Goal: Task Accomplishment & Management: Complete application form

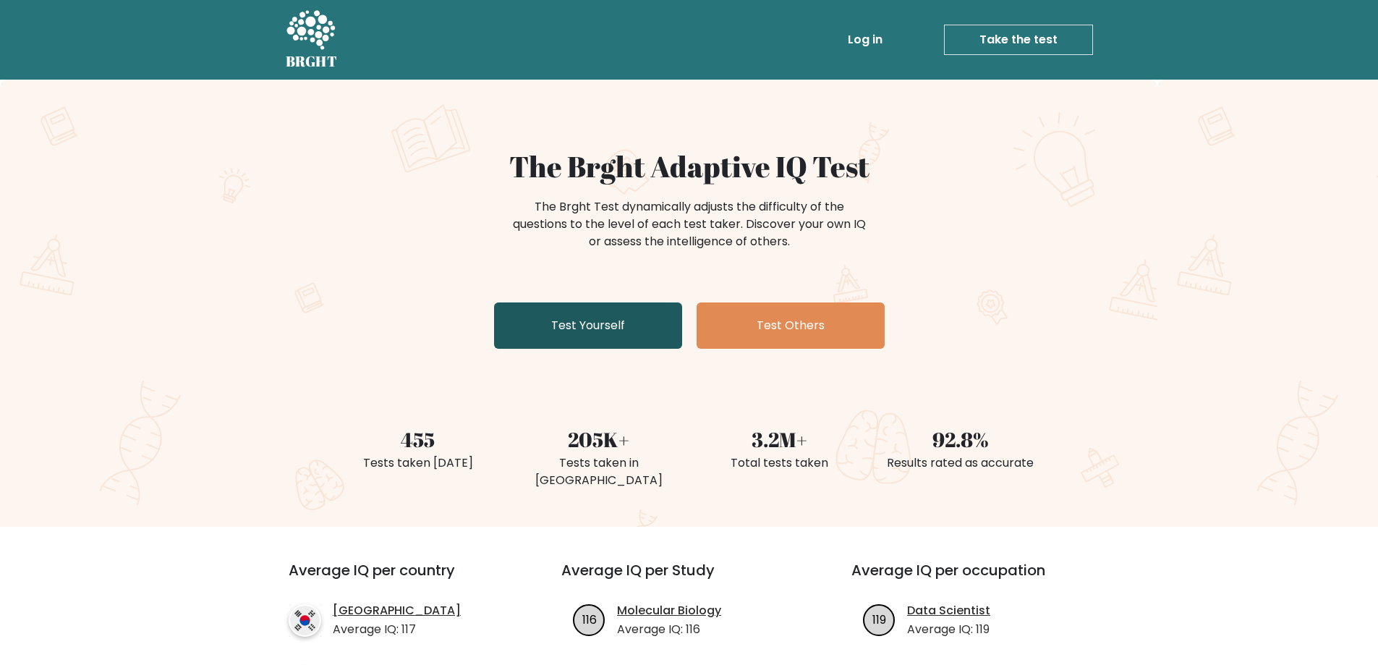
click at [612, 325] on link "Test Yourself" at bounding box center [588, 325] width 188 height 46
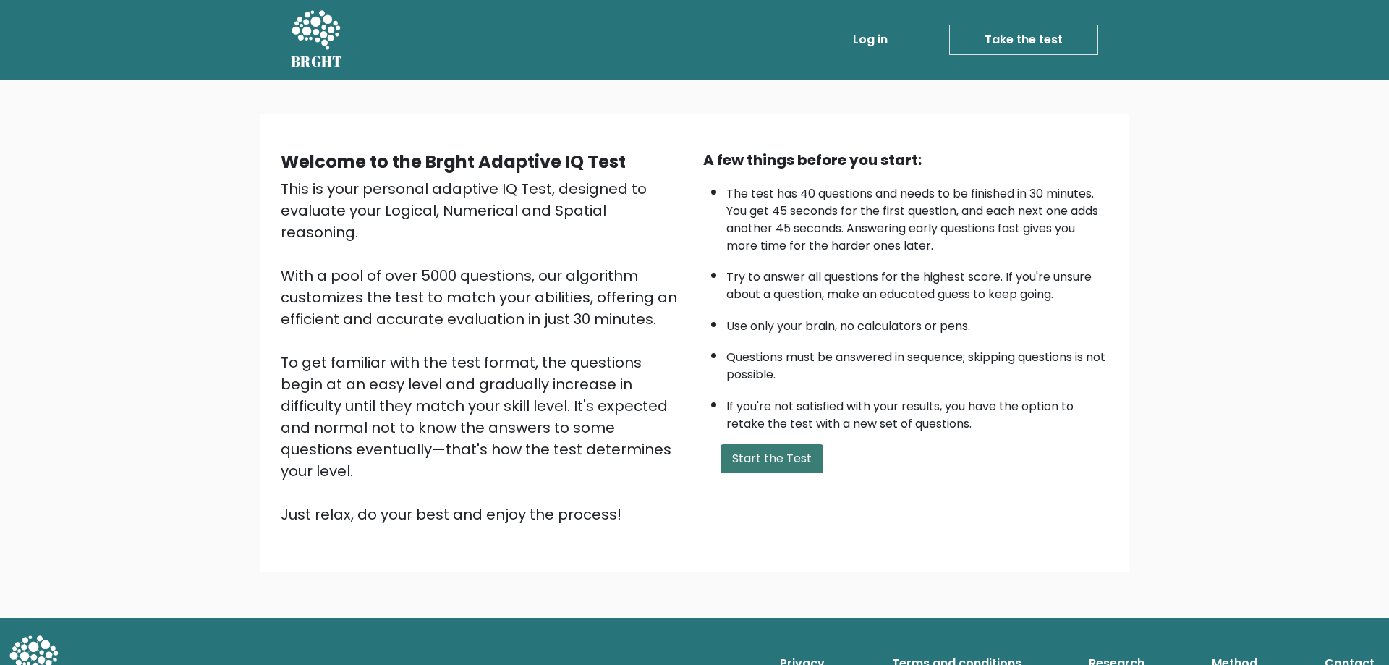
click at [747, 460] on button "Start the Test" at bounding box center [771, 458] width 103 height 29
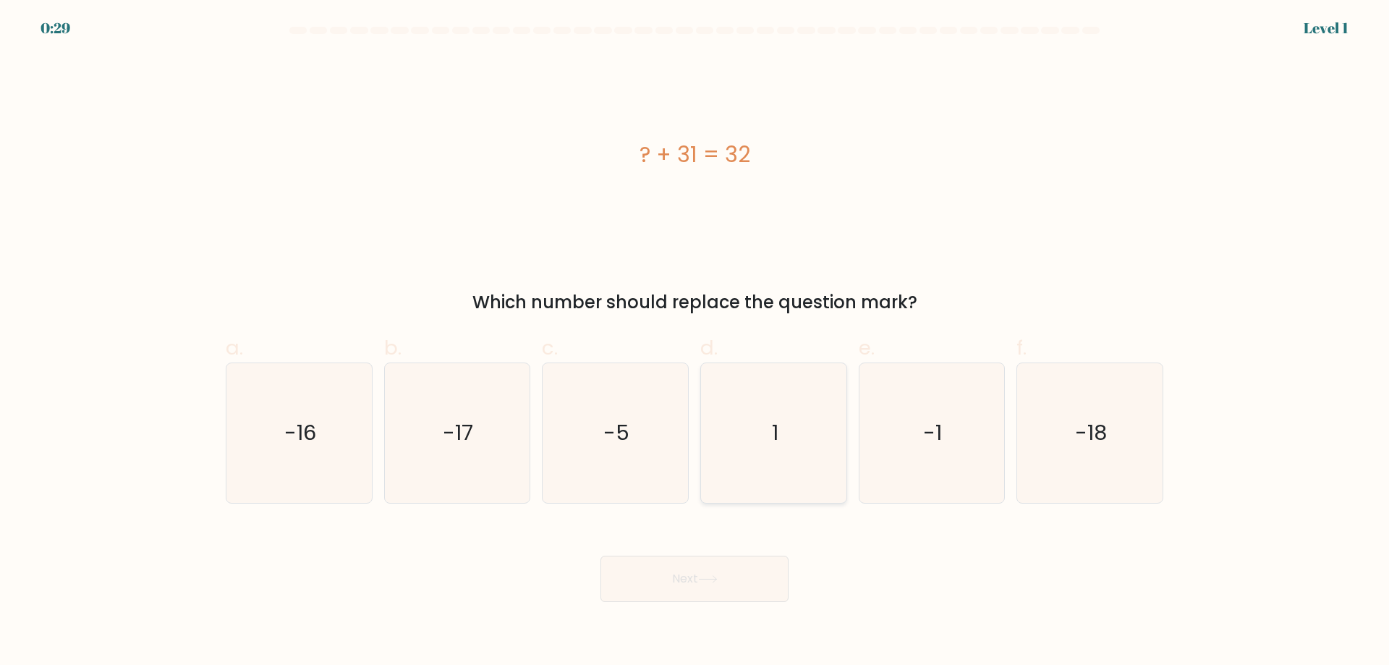
click at [772, 451] on icon "1" at bounding box center [774, 433] width 140 height 140
click at [695, 342] on input "d. 1" at bounding box center [694, 337] width 1 height 9
radio input "true"
click at [713, 583] on icon at bounding box center [708, 579] width 20 height 8
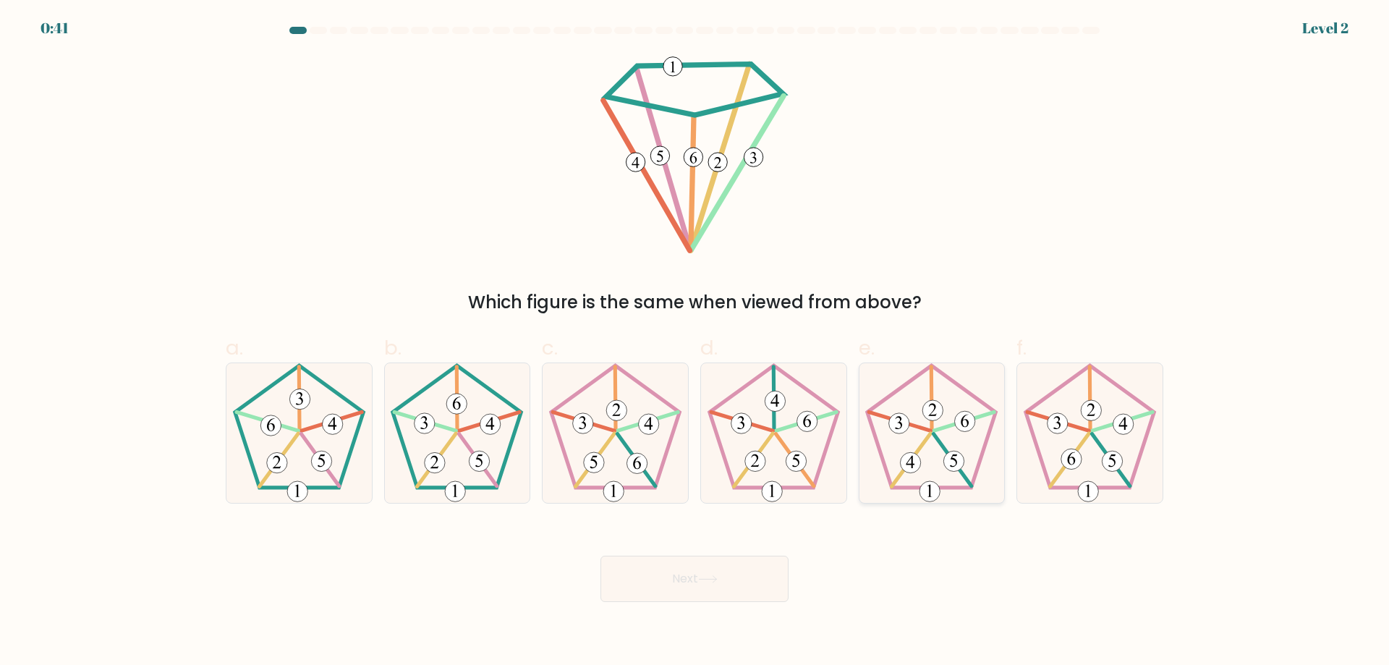
click at [934, 430] on 546 at bounding box center [964, 421] width 61 height 19
click at [695, 342] on input "e." at bounding box center [694, 337] width 1 height 9
radio input "true"
click at [737, 581] on button "Next" at bounding box center [694, 578] width 188 height 46
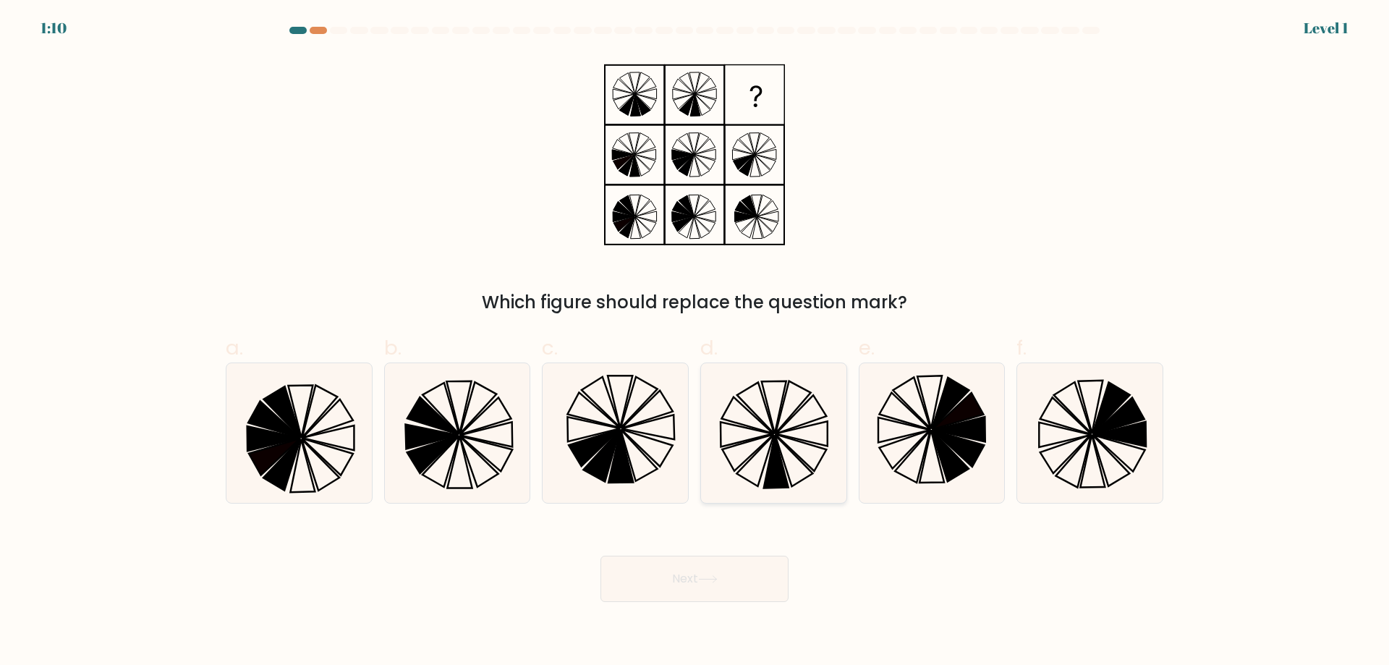
click at [788, 442] on icon at bounding box center [774, 433] width 140 height 140
click at [695, 342] on input "d." at bounding box center [694, 337] width 1 height 9
radio input "true"
click at [751, 577] on button "Next" at bounding box center [694, 578] width 188 height 46
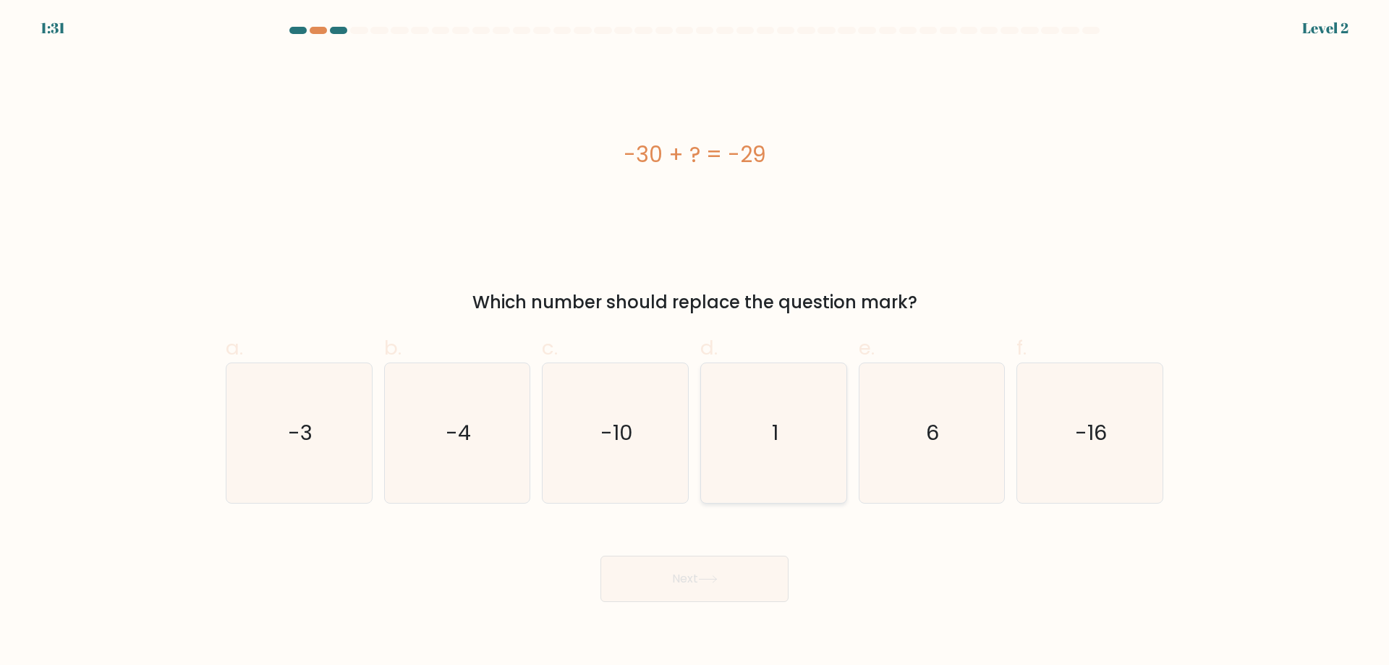
click at [806, 468] on icon "1" at bounding box center [774, 433] width 140 height 140
click at [695, 342] on input "d. 1" at bounding box center [694, 337] width 1 height 9
radio input "true"
click at [720, 570] on button "Next" at bounding box center [694, 578] width 188 height 46
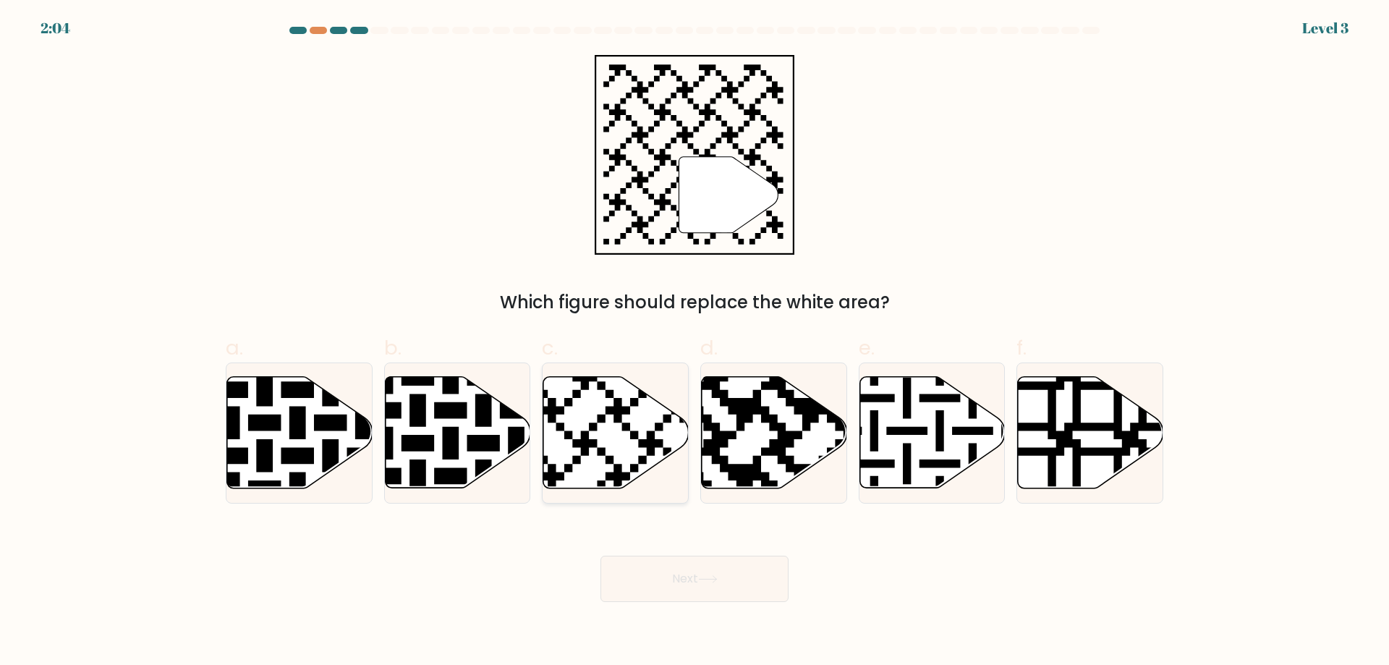
click at [605, 464] on icon at bounding box center [615, 432] width 145 height 111
click at [694, 342] on input "c." at bounding box center [694, 337] width 1 height 9
radio input "true"
click at [649, 571] on button "Next" at bounding box center [694, 578] width 188 height 46
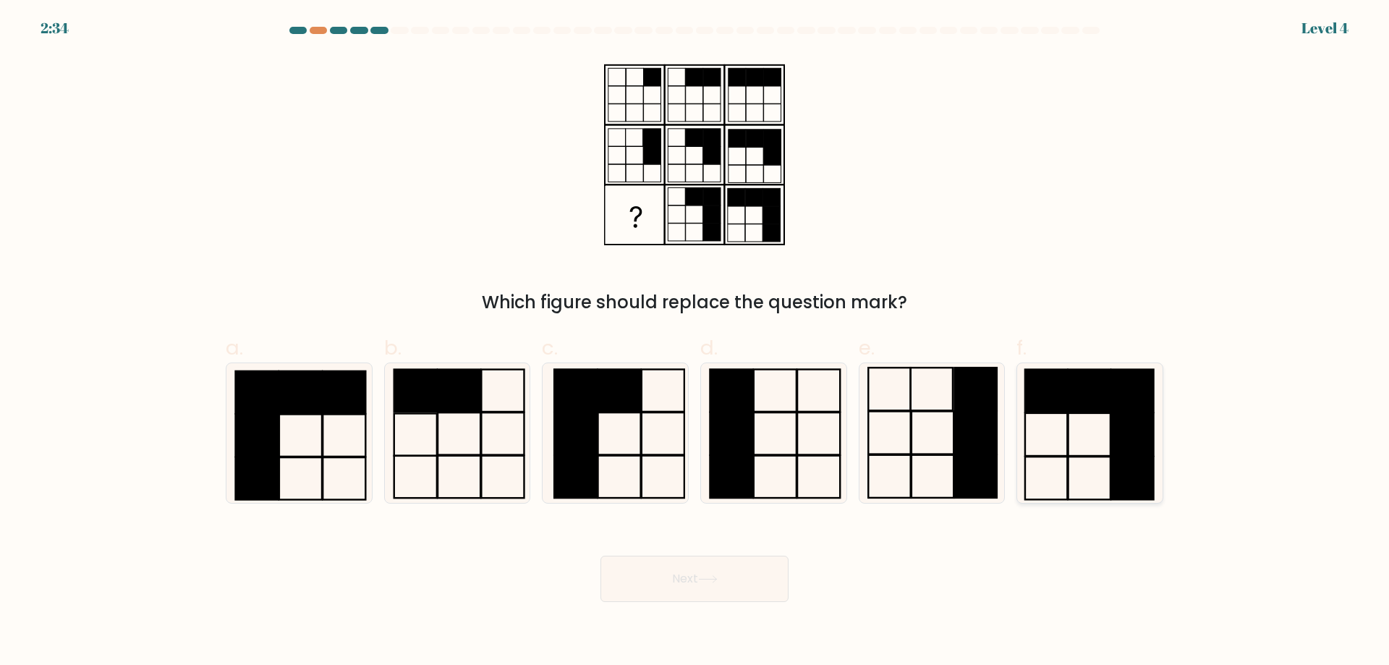
click at [1074, 442] on icon at bounding box center [1090, 433] width 140 height 140
click at [695, 342] on input "f." at bounding box center [694, 337] width 1 height 9
radio input "true"
click at [715, 583] on icon at bounding box center [708, 579] width 20 height 8
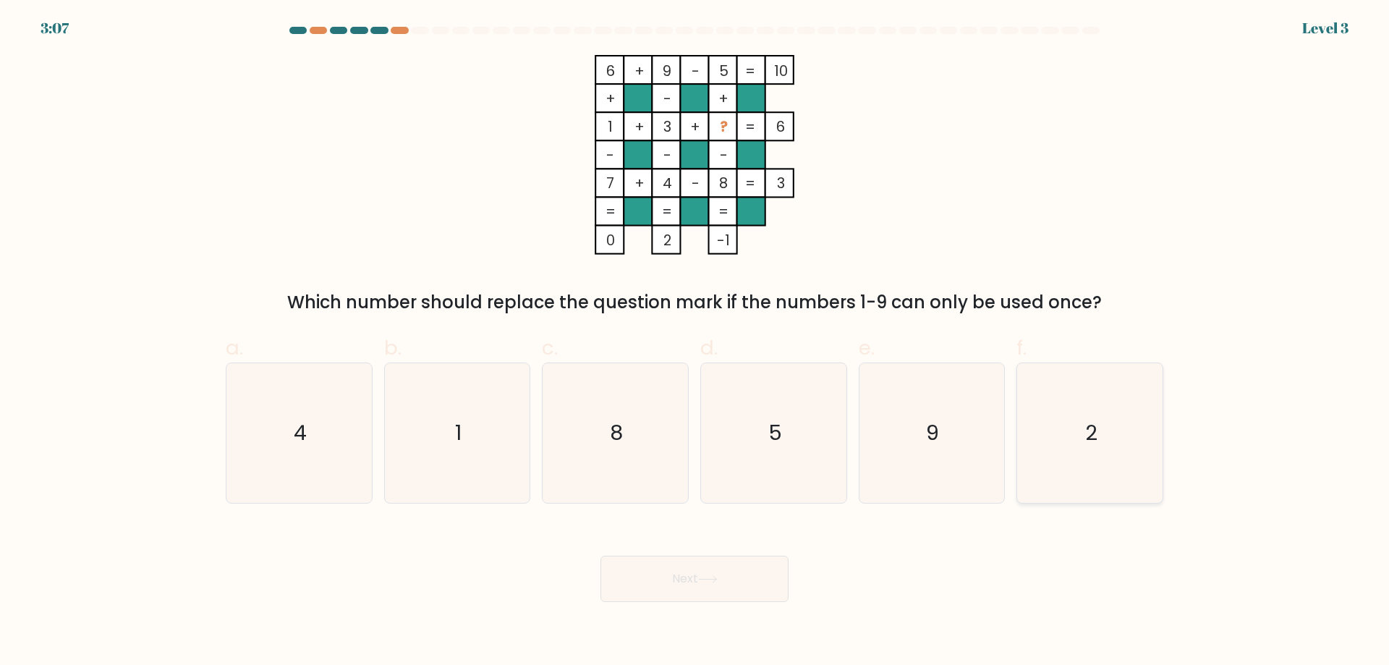
click at [1081, 456] on icon "2" at bounding box center [1090, 433] width 140 height 140
click at [695, 342] on input "f. 2" at bounding box center [694, 337] width 1 height 9
radio input "true"
click at [758, 437] on icon "5" at bounding box center [774, 433] width 140 height 140
click at [695, 342] on input "d. 5" at bounding box center [694, 337] width 1 height 9
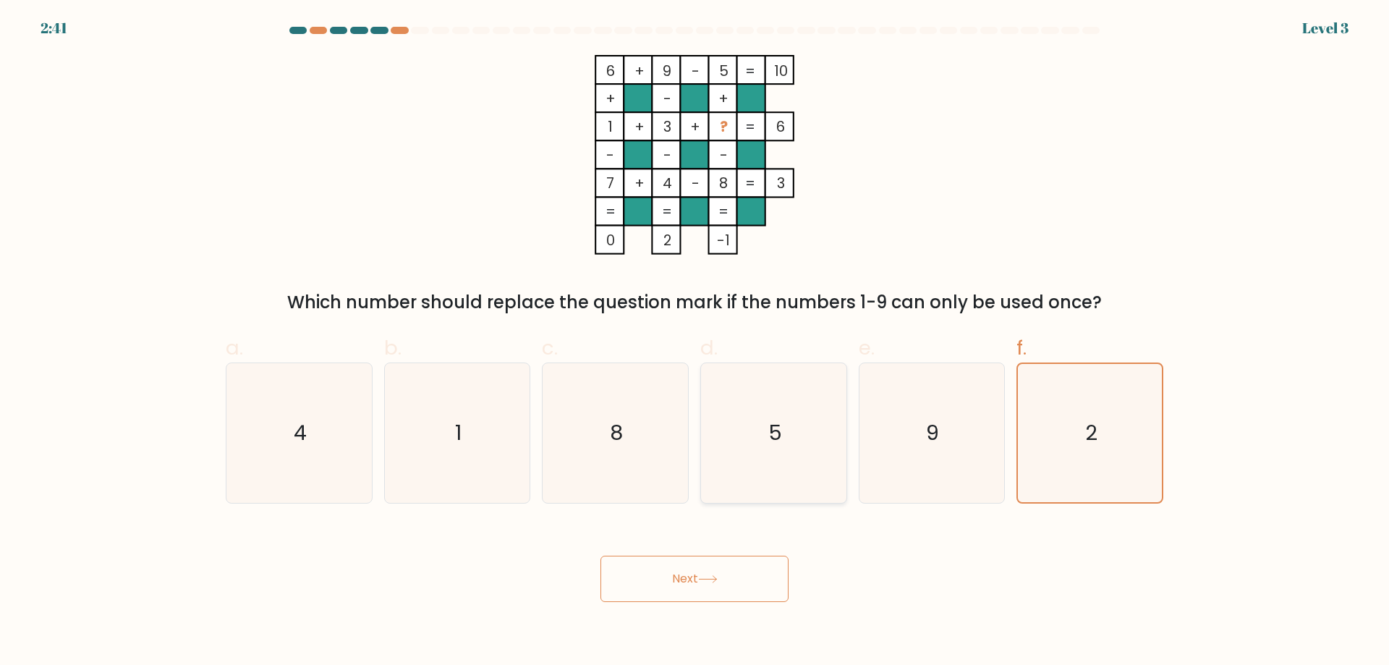
radio input "true"
click at [725, 573] on button "Next" at bounding box center [694, 578] width 188 height 46
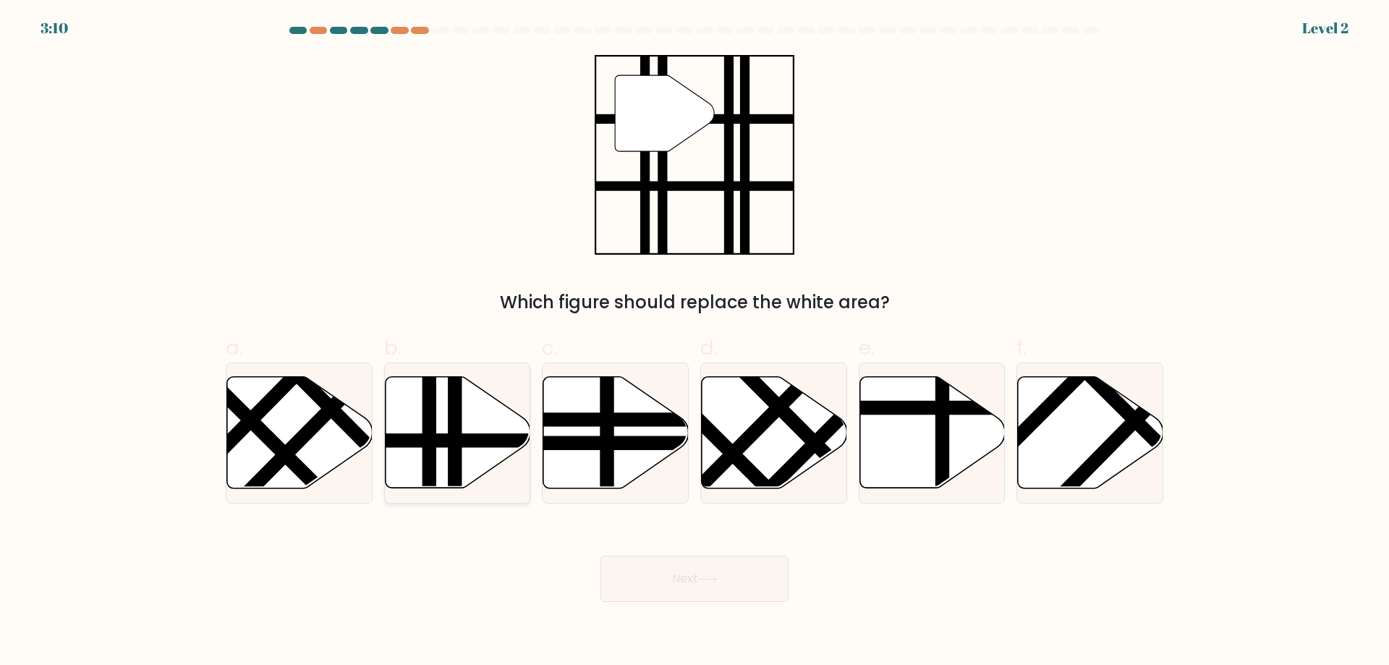
click at [445, 449] on icon at bounding box center [457, 432] width 145 height 111
click at [694, 342] on input "b." at bounding box center [694, 337] width 1 height 9
radio input "true"
click at [743, 587] on button "Next" at bounding box center [694, 578] width 188 height 46
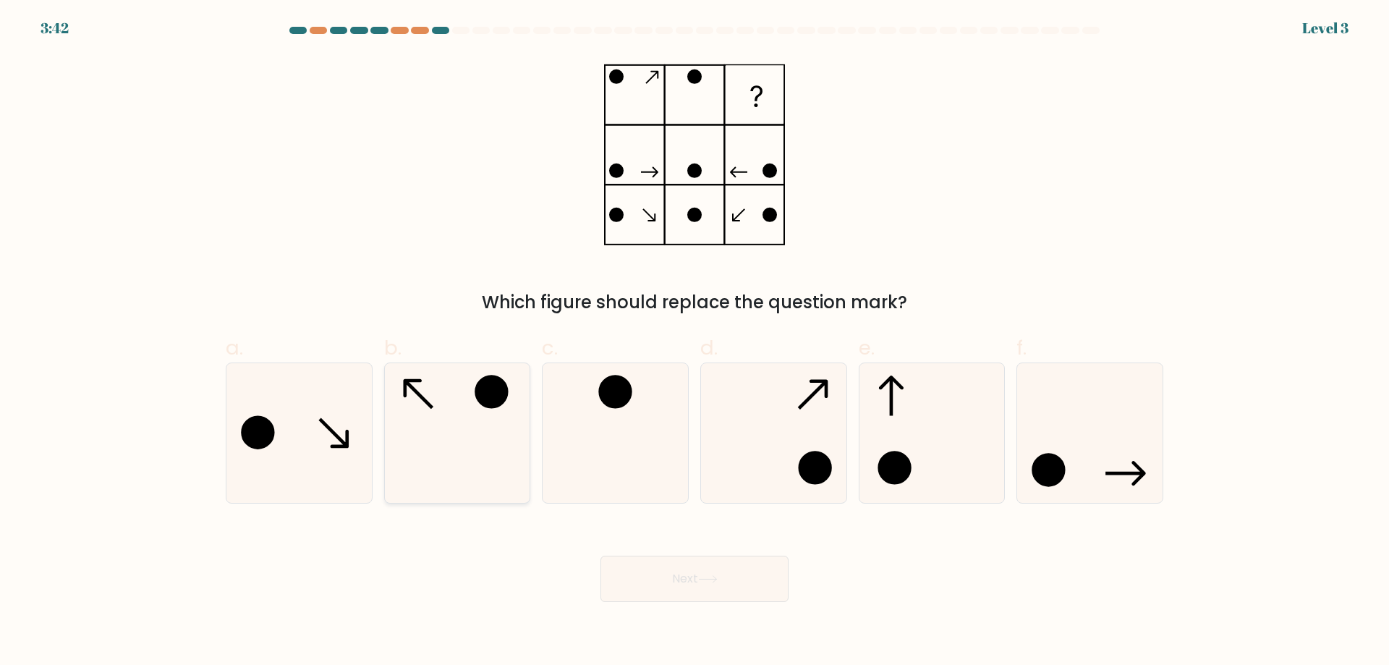
click at [474, 465] on icon at bounding box center [457, 433] width 140 height 140
click at [694, 342] on input "b." at bounding box center [694, 337] width 1 height 9
radio input "true"
click at [696, 575] on button "Next" at bounding box center [694, 578] width 188 height 46
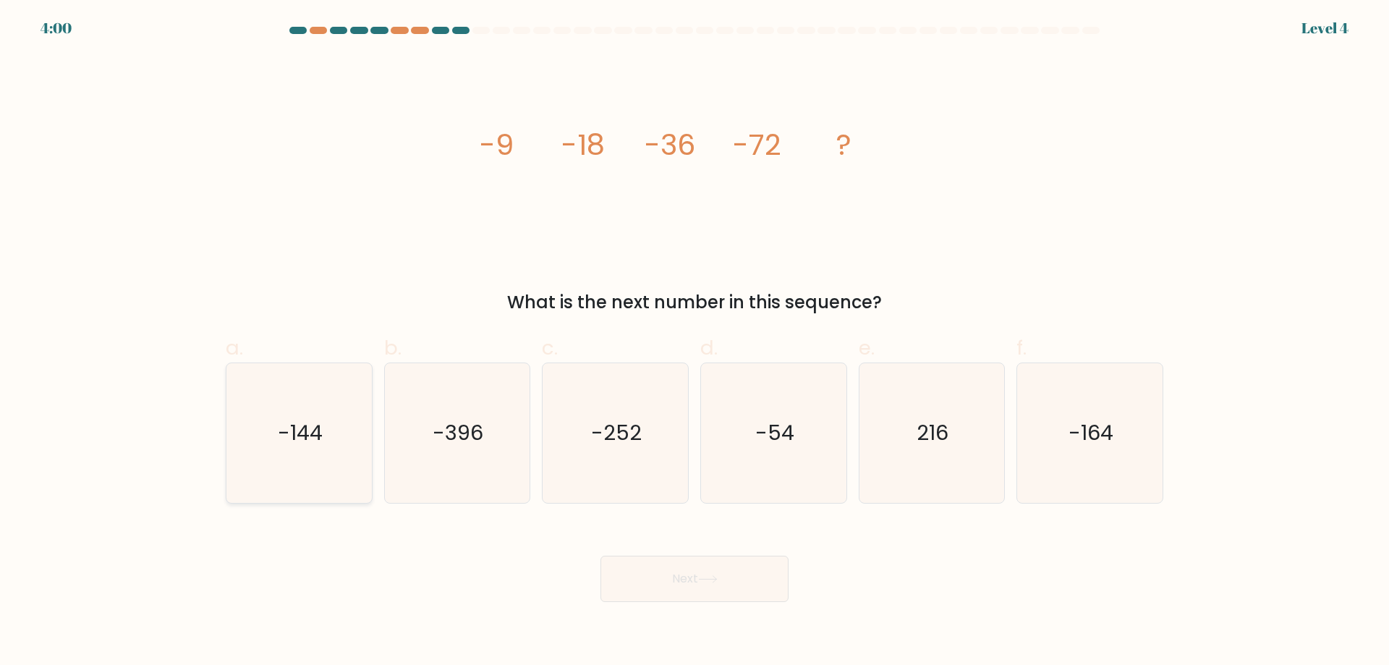
click at [353, 464] on icon "-144" at bounding box center [299, 433] width 140 height 140
click at [694, 342] on input "a. -144" at bounding box center [694, 337] width 1 height 9
radio input "true"
click at [670, 589] on button "Next" at bounding box center [694, 578] width 188 height 46
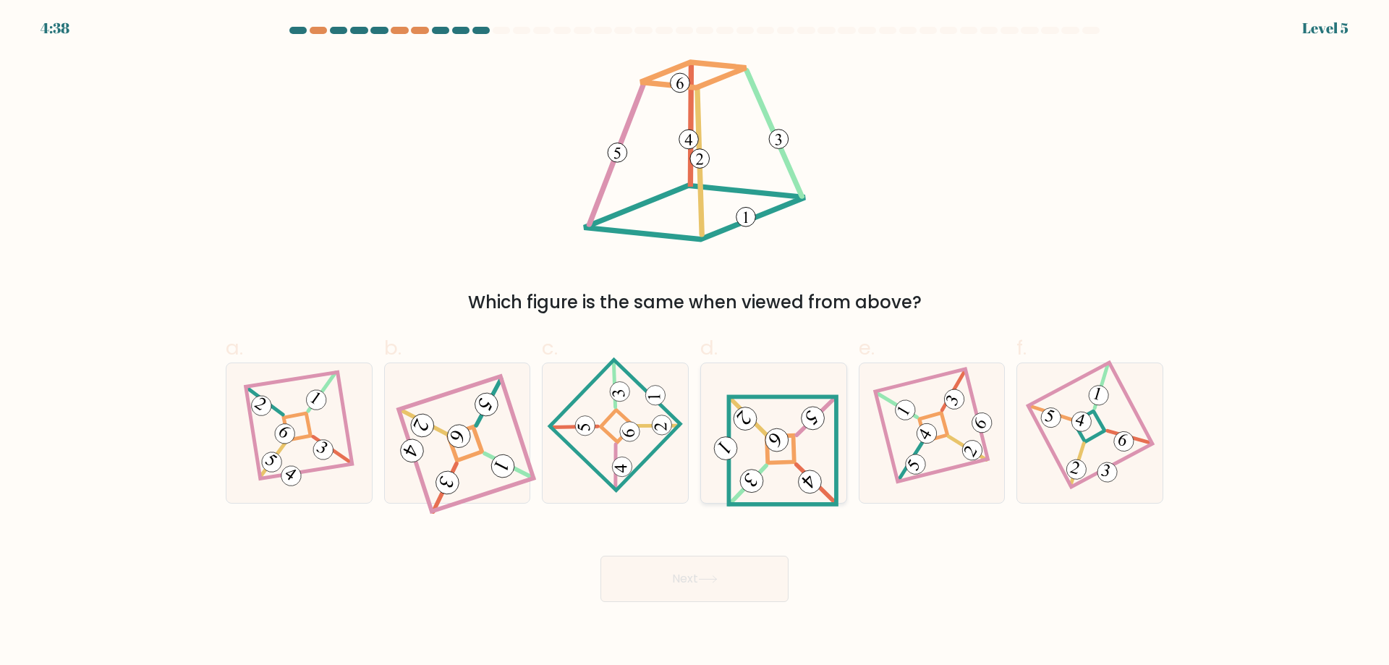
click at [744, 462] on icon at bounding box center [773, 432] width 129 height 111
click at [695, 342] on input "d." at bounding box center [694, 337] width 1 height 9
radio input "true"
click at [725, 576] on button "Next" at bounding box center [694, 578] width 188 height 46
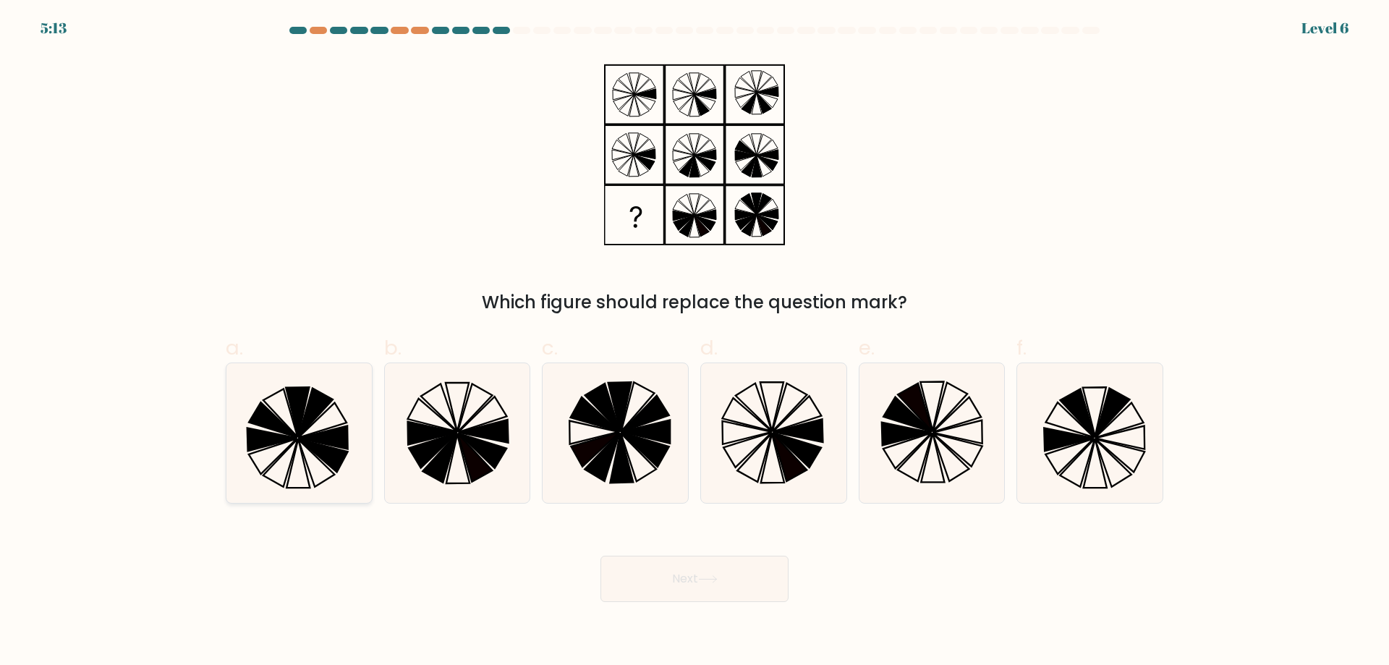
click at [331, 444] on icon at bounding box center [322, 437] width 49 height 23
click at [694, 342] on input "a." at bounding box center [694, 337] width 1 height 9
radio input "true"
click at [778, 584] on button "Next" at bounding box center [694, 578] width 188 height 46
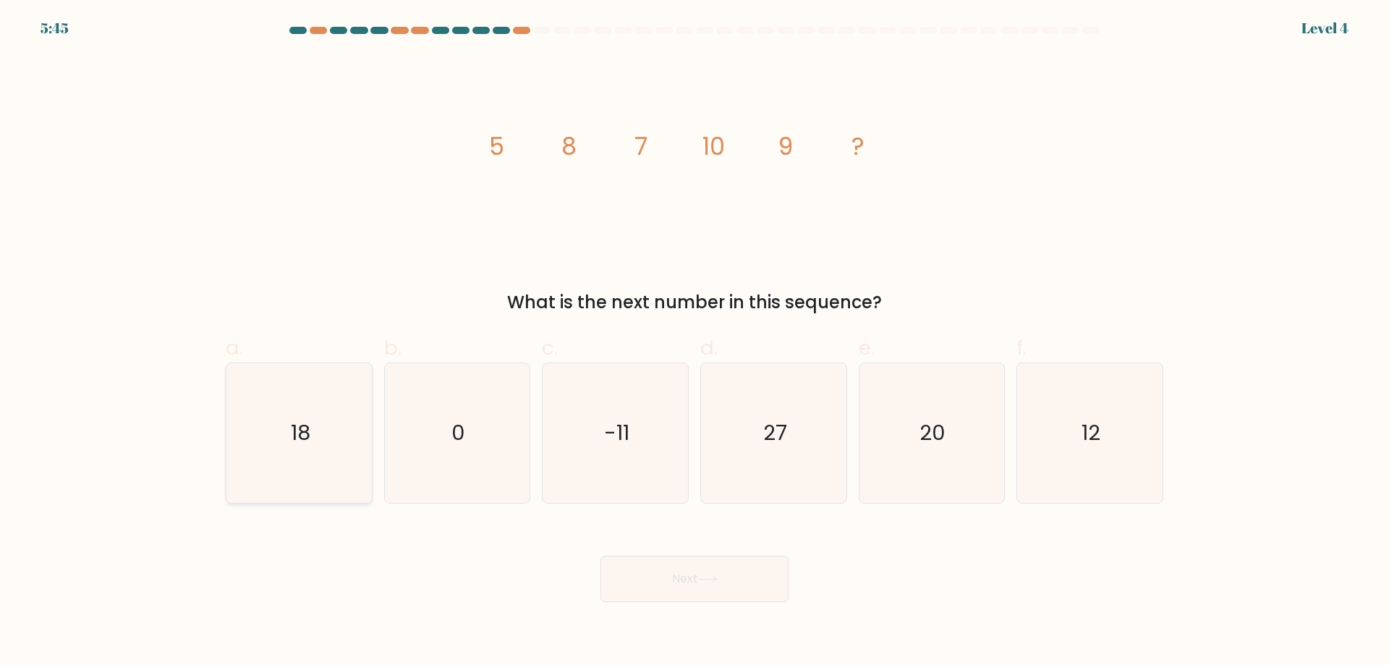
click at [301, 433] on text "18" at bounding box center [301, 432] width 20 height 29
click at [694, 342] on input "a. 18" at bounding box center [694, 337] width 1 height 9
radio input "true"
click at [668, 592] on button "Next" at bounding box center [694, 578] width 188 height 46
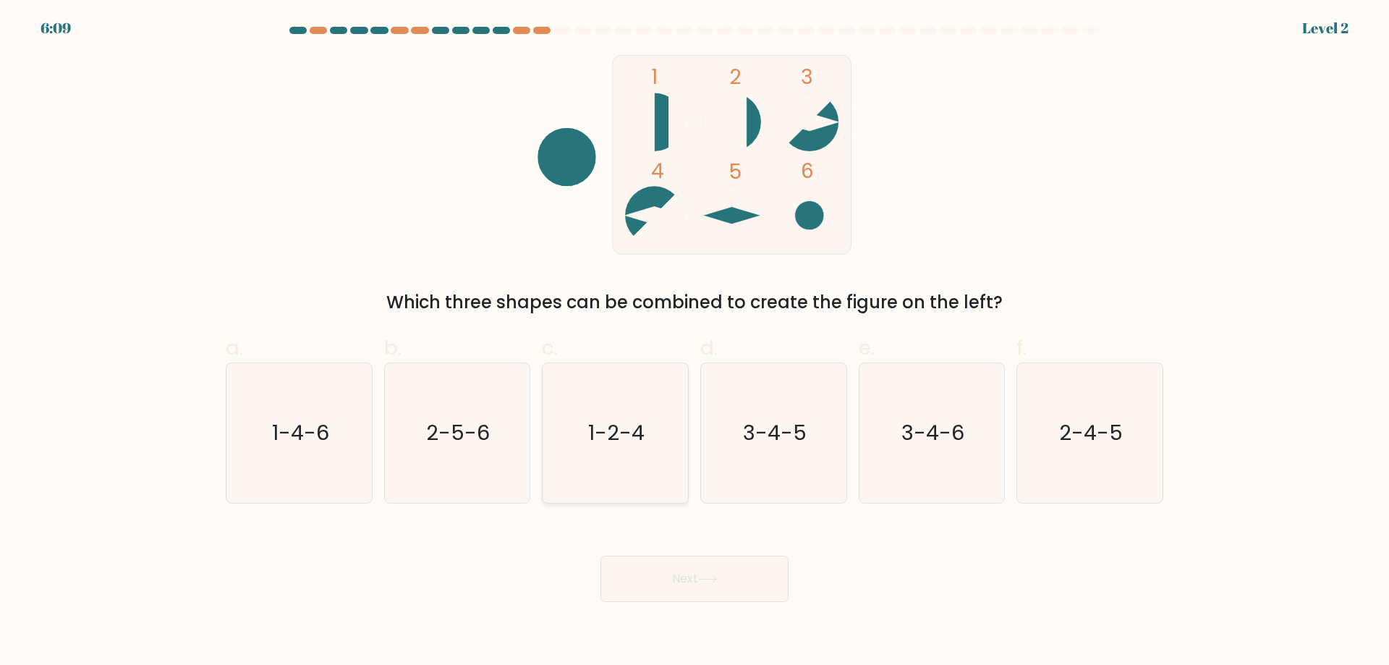
click at [636, 476] on icon "1-2-4" at bounding box center [615, 433] width 140 height 140
click at [694, 342] on input "c. 1-2-4" at bounding box center [694, 337] width 1 height 9
radio input "true"
click at [683, 568] on button "Next" at bounding box center [694, 578] width 188 height 46
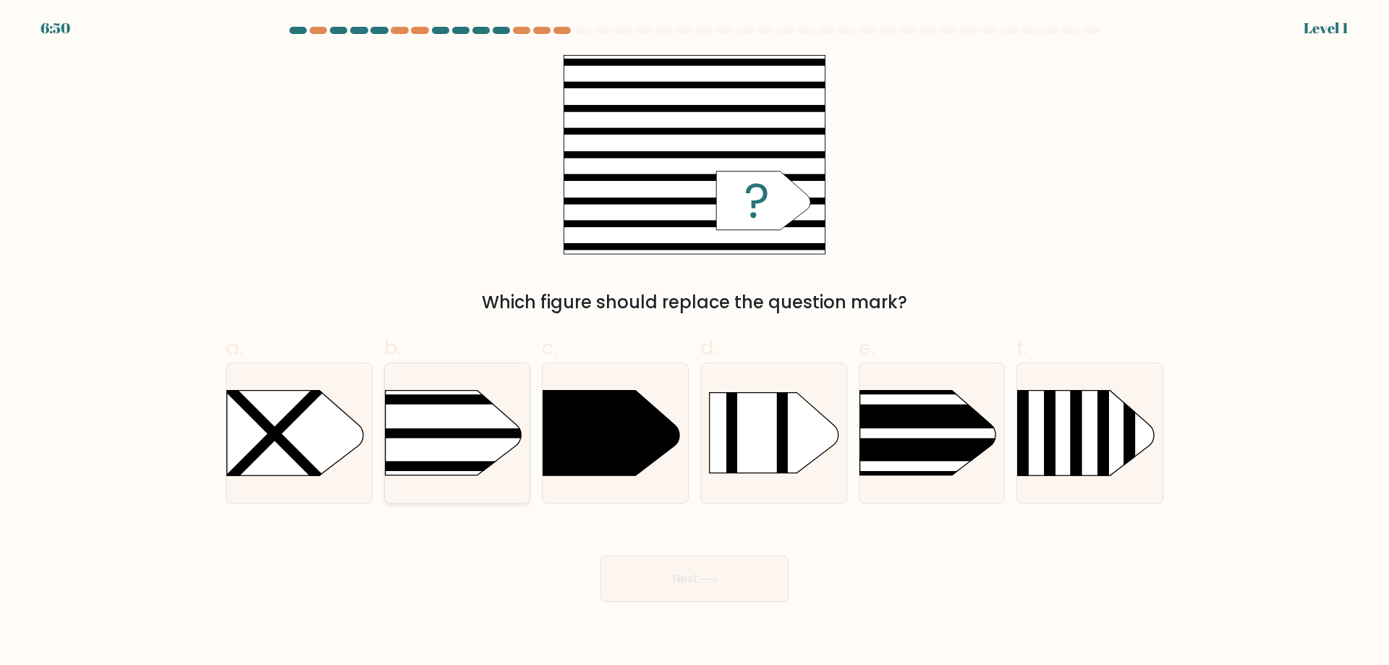
click at [466, 436] on rect at bounding box center [353, 433] width 379 height 9
click at [694, 342] on input "b." at bounding box center [694, 337] width 1 height 9
radio input "true"
click at [621, 591] on button "Next" at bounding box center [694, 578] width 188 height 46
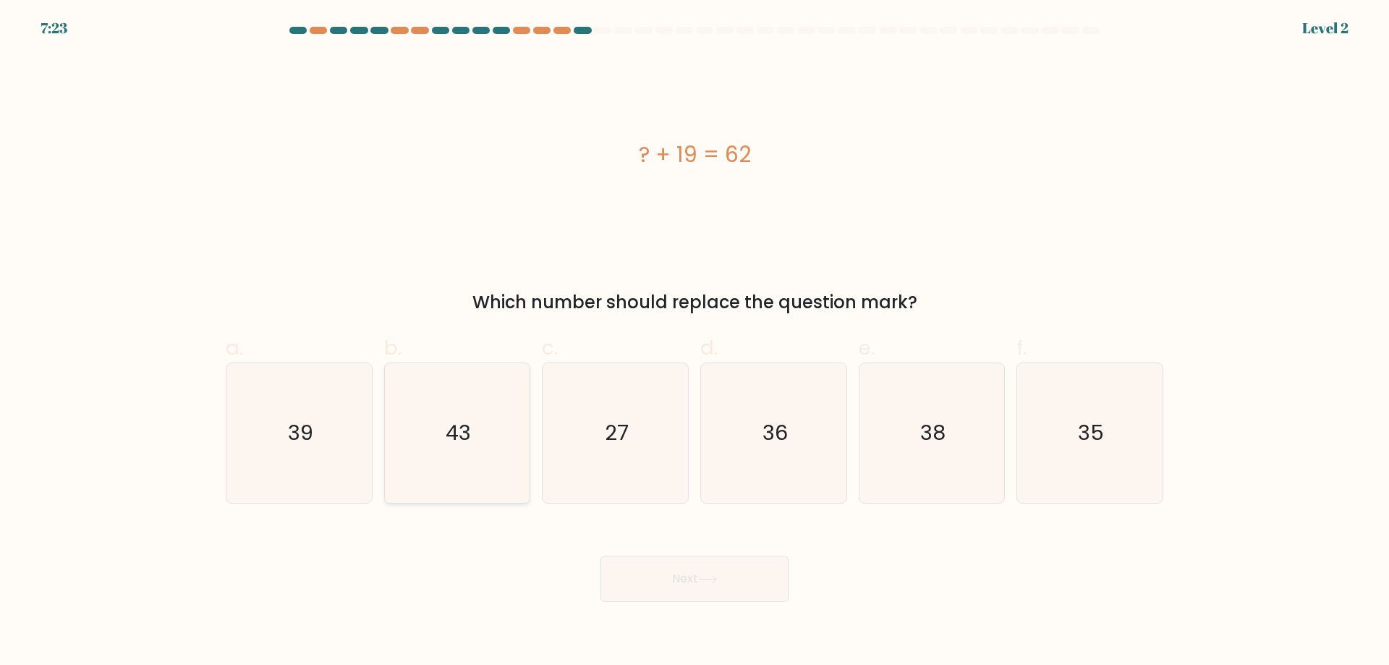
click at [472, 478] on icon "43" at bounding box center [457, 433] width 140 height 140
click at [694, 342] on input "b. 43" at bounding box center [694, 337] width 1 height 9
radio input "true"
click at [668, 568] on button "Next" at bounding box center [694, 578] width 188 height 46
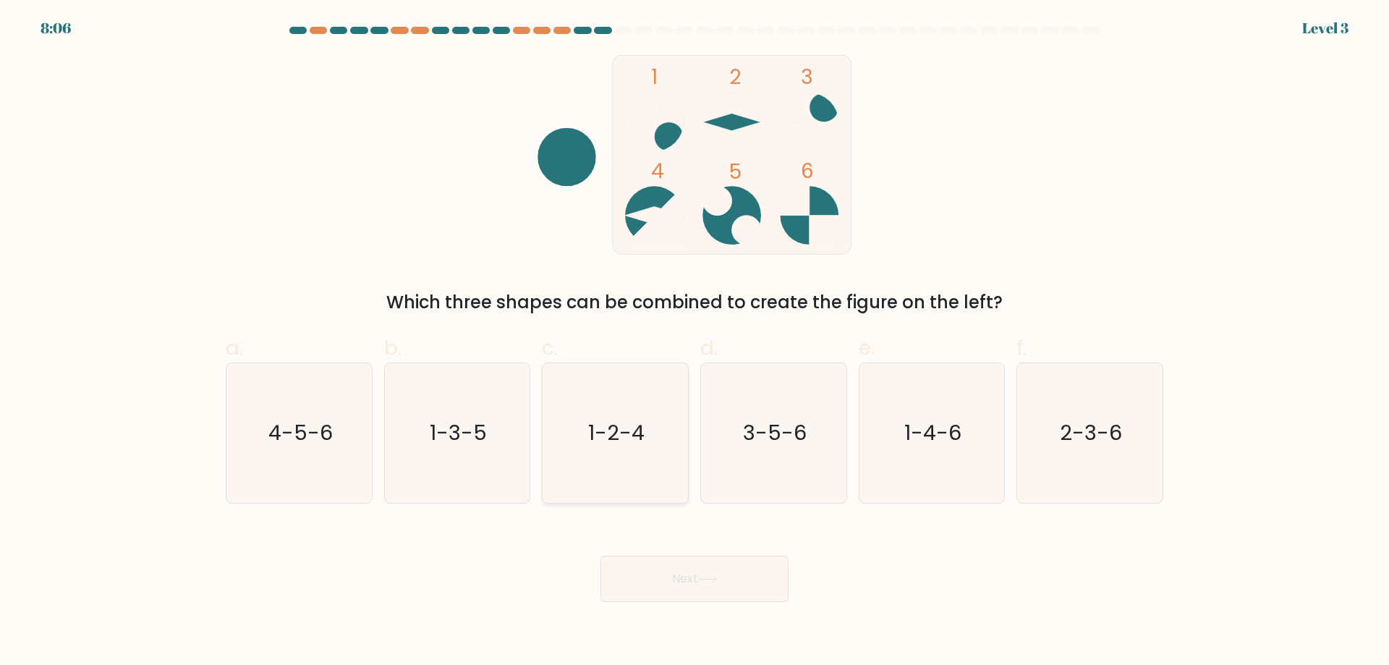
click at [629, 462] on icon "1-2-4" at bounding box center [615, 433] width 140 height 140
click at [694, 342] on input "c. 1-2-4" at bounding box center [694, 337] width 1 height 9
radio input "true"
click at [681, 567] on button "Next" at bounding box center [694, 578] width 188 height 46
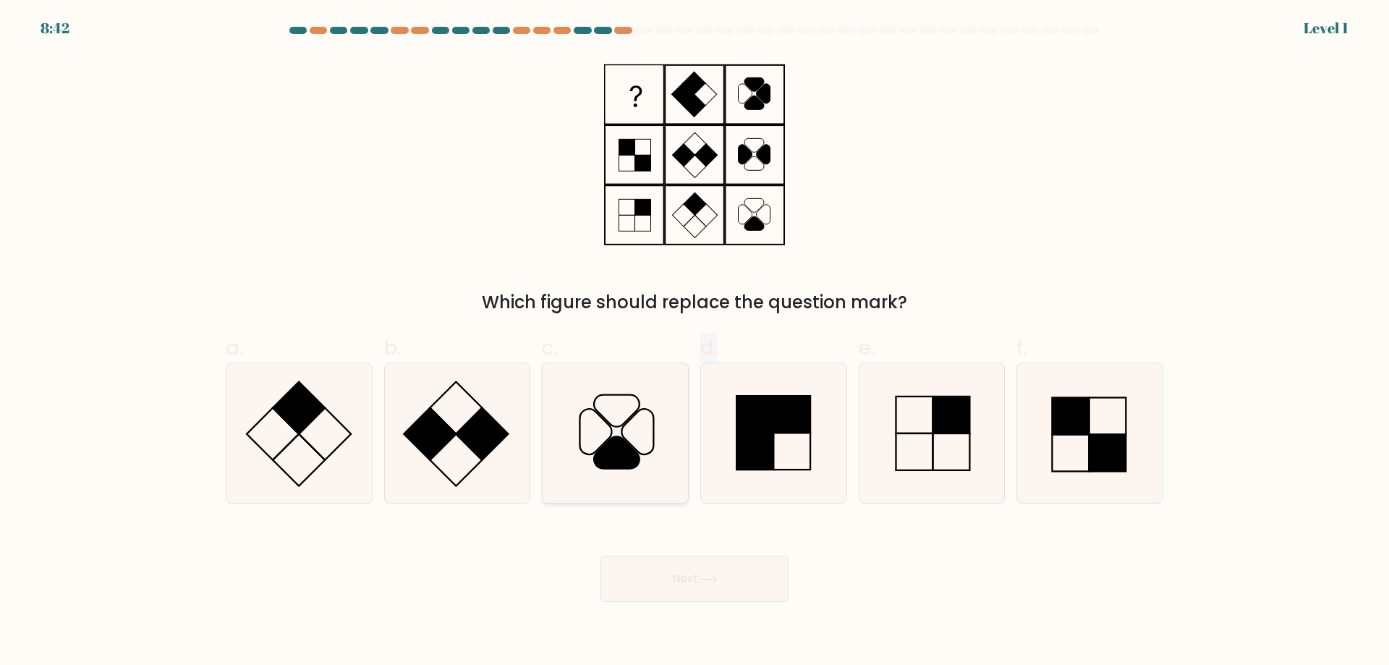
drag, startPoint x: 740, startPoint y: 451, endPoint x: 566, endPoint y: 493, distance: 178.6
click at [566, 493] on div "a. b. c." at bounding box center [694, 412] width 949 height 182
drag, startPoint x: 283, startPoint y: 469, endPoint x: 658, endPoint y: 542, distance: 381.7
click at [286, 469] on icon at bounding box center [299, 433] width 140 height 140
click at [694, 342] on input "a." at bounding box center [694, 337] width 1 height 9
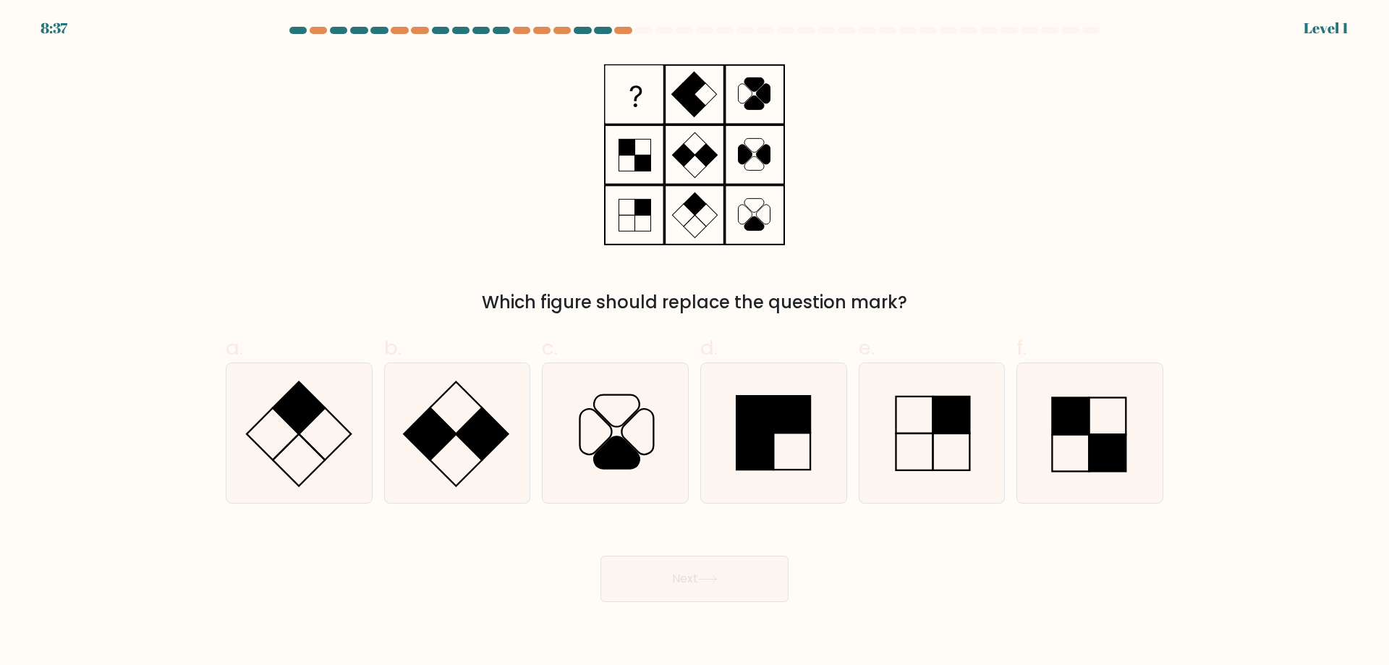
radio input "true"
click at [713, 605] on body "8:37 Level 1" at bounding box center [694, 332] width 1389 height 665
click at [707, 576] on icon at bounding box center [708, 579] width 20 height 8
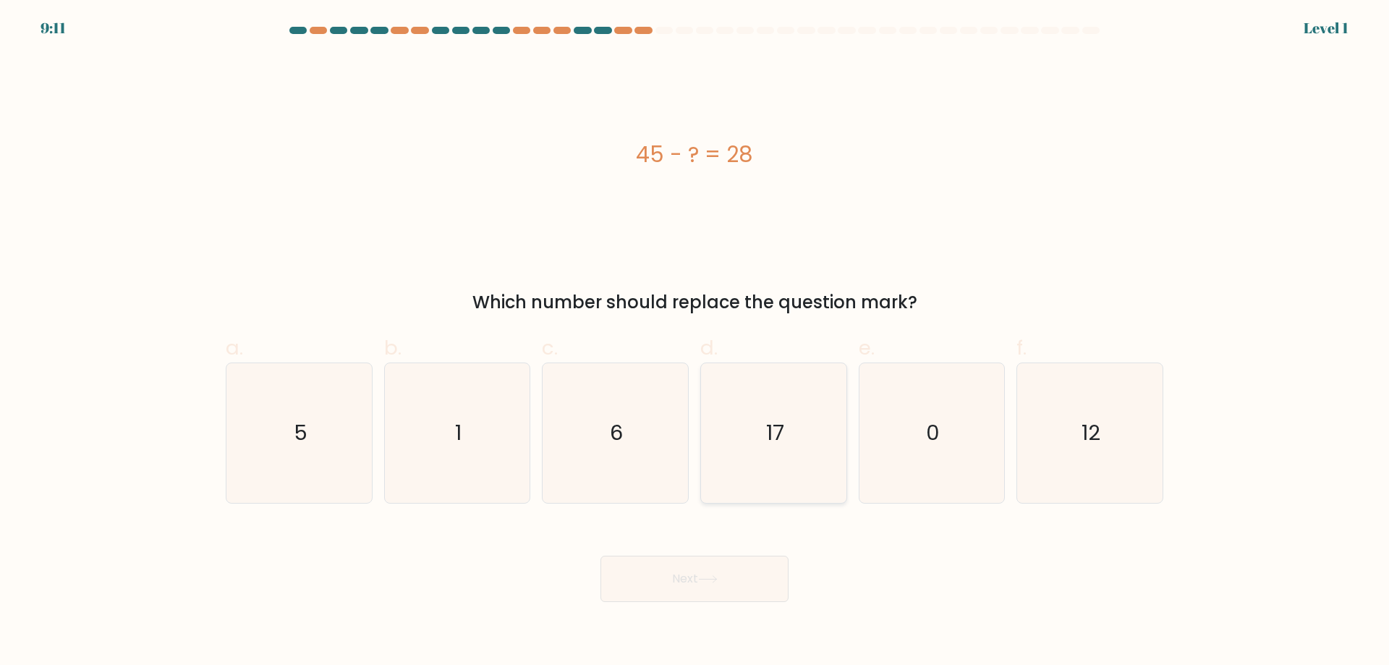
click at [754, 477] on icon "17" at bounding box center [774, 433] width 140 height 140
click at [695, 342] on input "d. 17" at bounding box center [694, 337] width 1 height 9
radio input "true"
click at [717, 576] on icon at bounding box center [708, 579] width 20 height 8
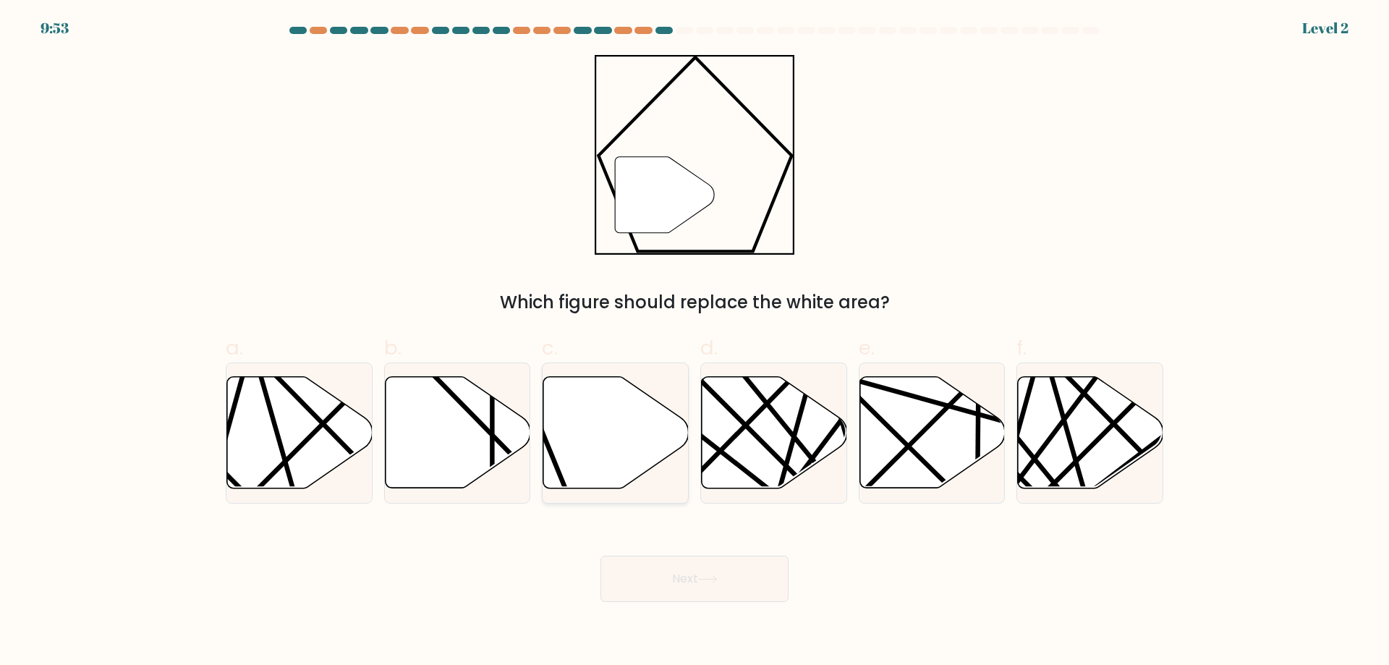
click at [589, 466] on icon at bounding box center [615, 432] width 145 height 111
click at [694, 342] on input "c." at bounding box center [694, 337] width 1 height 9
radio input "true"
click at [686, 565] on button "Next" at bounding box center [694, 578] width 188 height 46
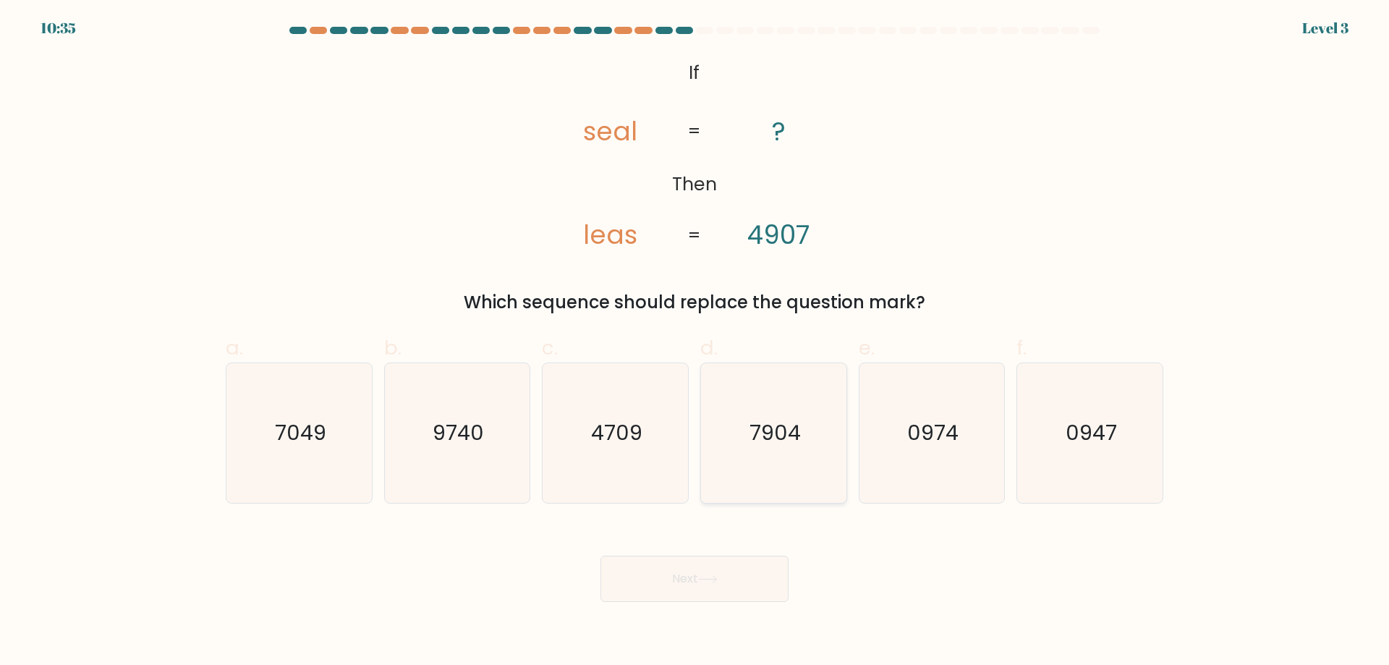
click at [754, 453] on icon "7904" at bounding box center [774, 433] width 140 height 140
click at [695, 342] on input "d. 7904" at bounding box center [694, 337] width 1 height 9
radio input "true"
click at [739, 566] on button "Next" at bounding box center [694, 578] width 188 height 46
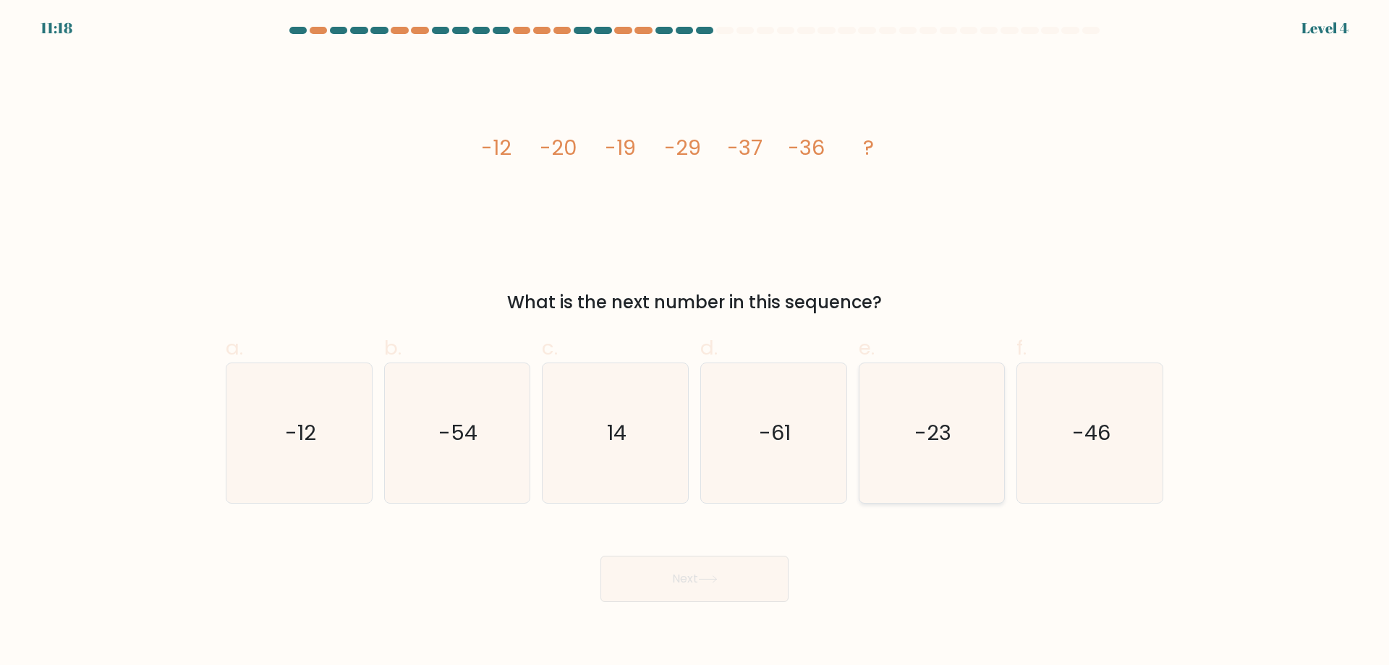
click at [894, 447] on icon "-23" at bounding box center [931, 433] width 140 height 140
click at [695, 342] on input "e. -23" at bounding box center [694, 337] width 1 height 9
radio input "true"
click at [708, 559] on button "Next" at bounding box center [694, 578] width 188 height 46
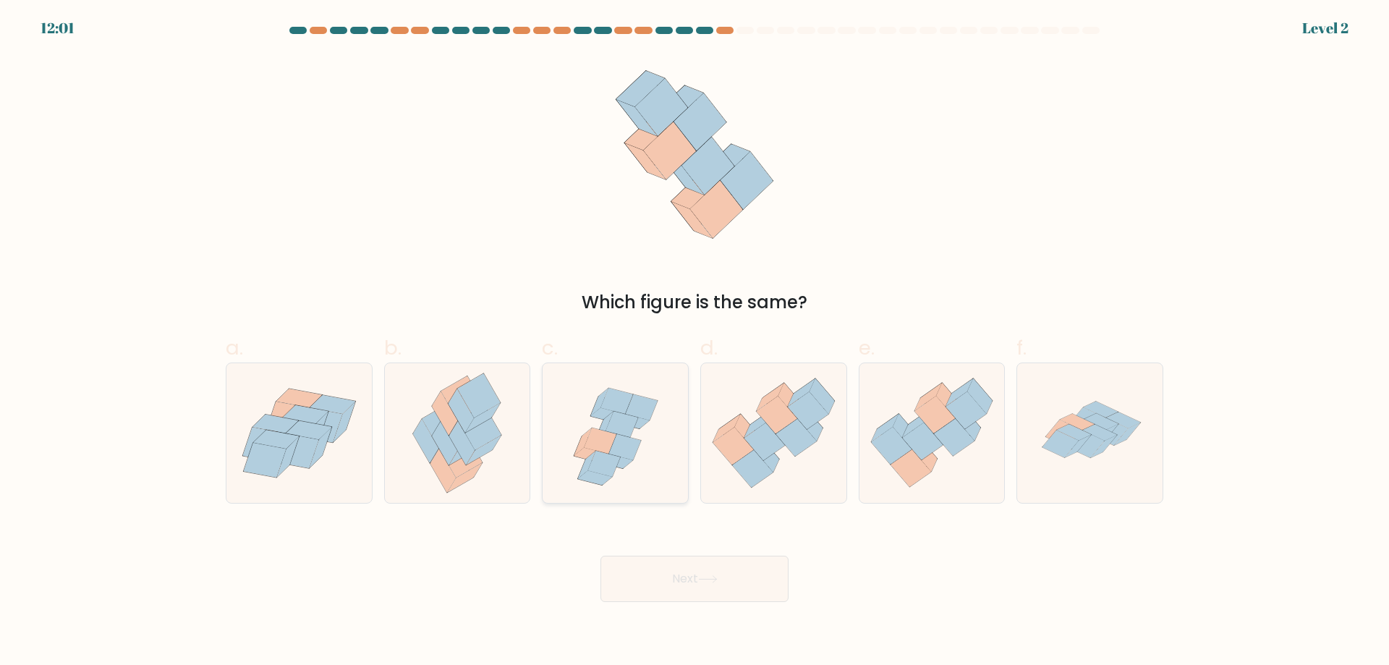
click at [644, 454] on icon at bounding box center [614, 433] width 145 height 140
click at [694, 342] on input "c." at bounding box center [694, 337] width 1 height 9
radio input "true"
click at [678, 542] on div "Next" at bounding box center [694, 561] width 955 height 81
click at [759, 474] on icon at bounding box center [752, 469] width 40 height 38
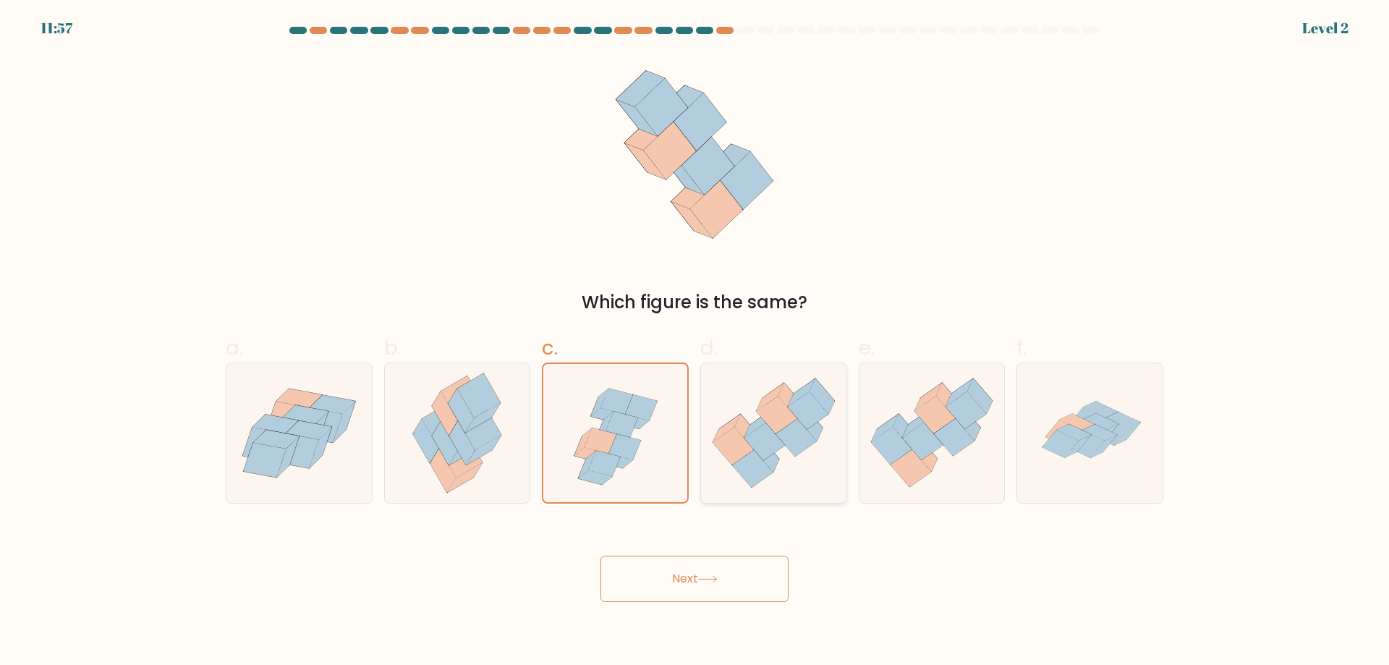
click at [695, 342] on input "d." at bounding box center [694, 337] width 1 height 9
radio input "true"
click at [746, 574] on button "Next" at bounding box center [694, 578] width 188 height 46
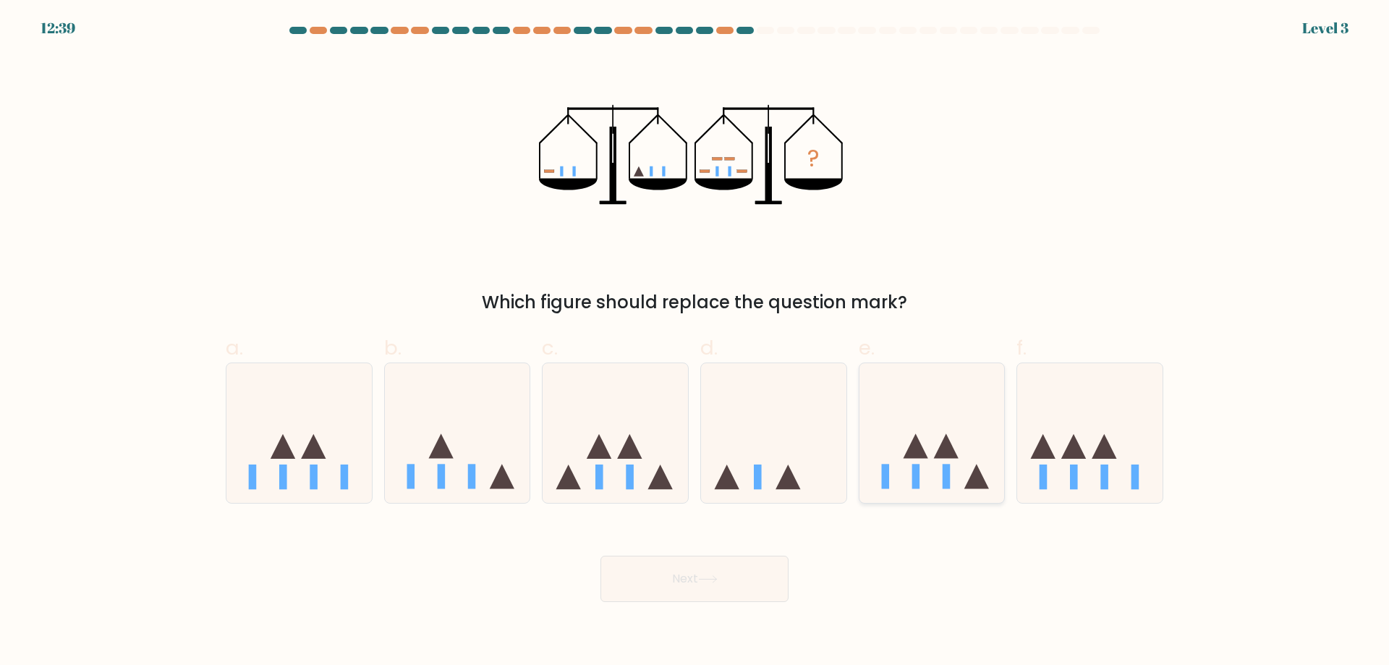
click at [925, 470] on icon at bounding box center [931, 432] width 145 height 120
click at [695, 342] on input "e." at bounding box center [694, 337] width 1 height 9
radio input "true"
click at [728, 595] on button "Next" at bounding box center [694, 578] width 188 height 46
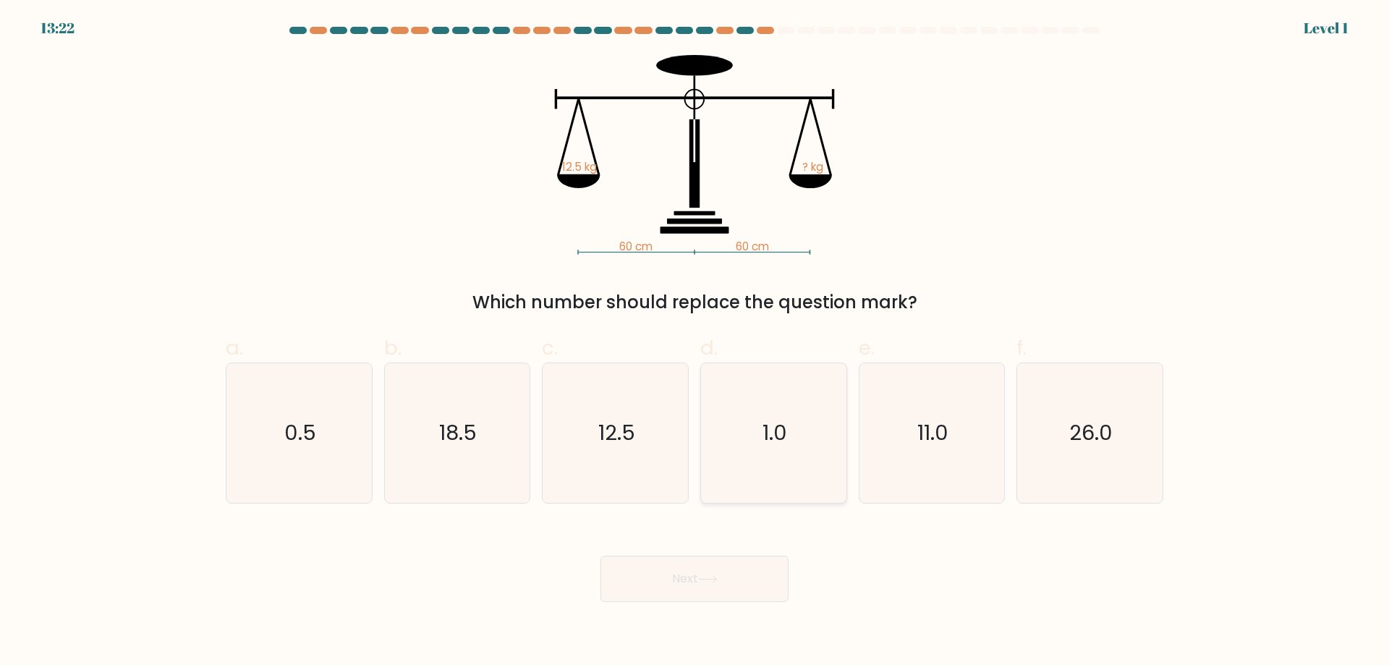
click at [769, 474] on icon "1.0" at bounding box center [774, 433] width 140 height 140
click at [695, 342] on input "d. 1.0" at bounding box center [694, 337] width 1 height 9
radio input "true"
click at [733, 568] on button "Next" at bounding box center [694, 578] width 188 height 46
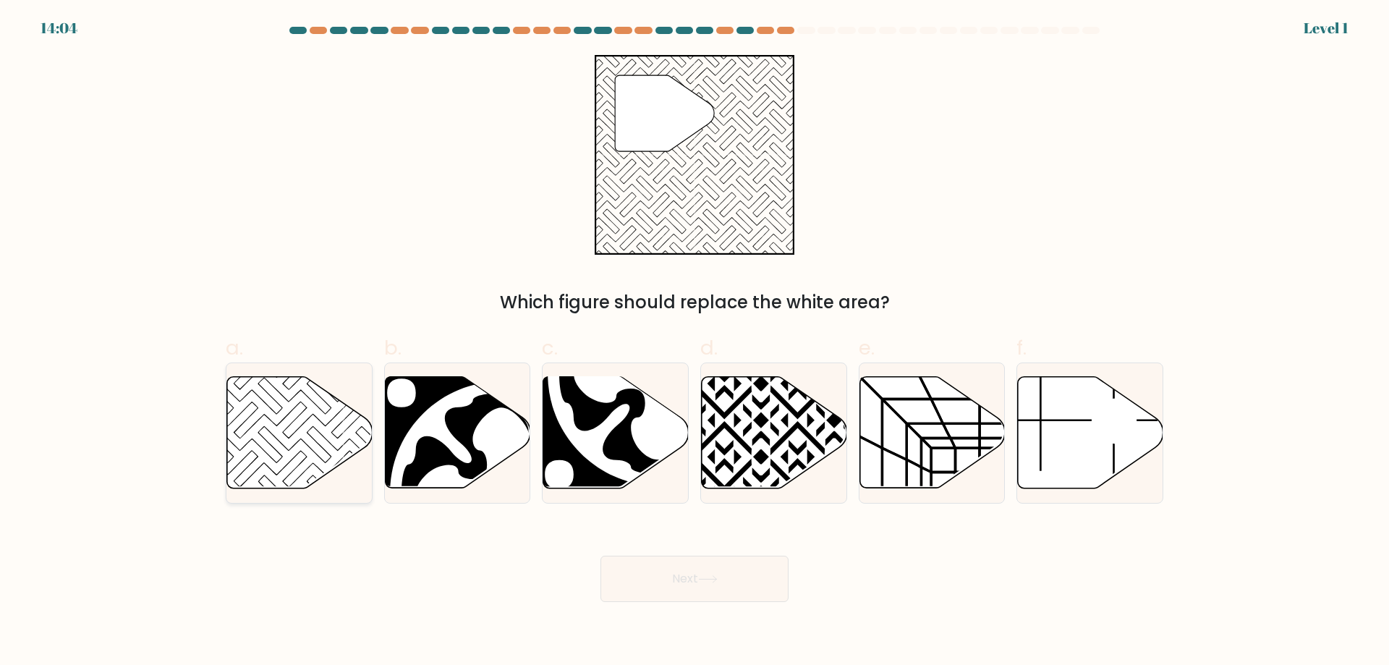
click at [288, 445] on icon at bounding box center [299, 432] width 145 height 111
click at [694, 342] on input "a." at bounding box center [694, 337] width 1 height 9
radio input "true"
click at [740, 586] on button "Next" at bounding box center [694, 578] width 188 height 46
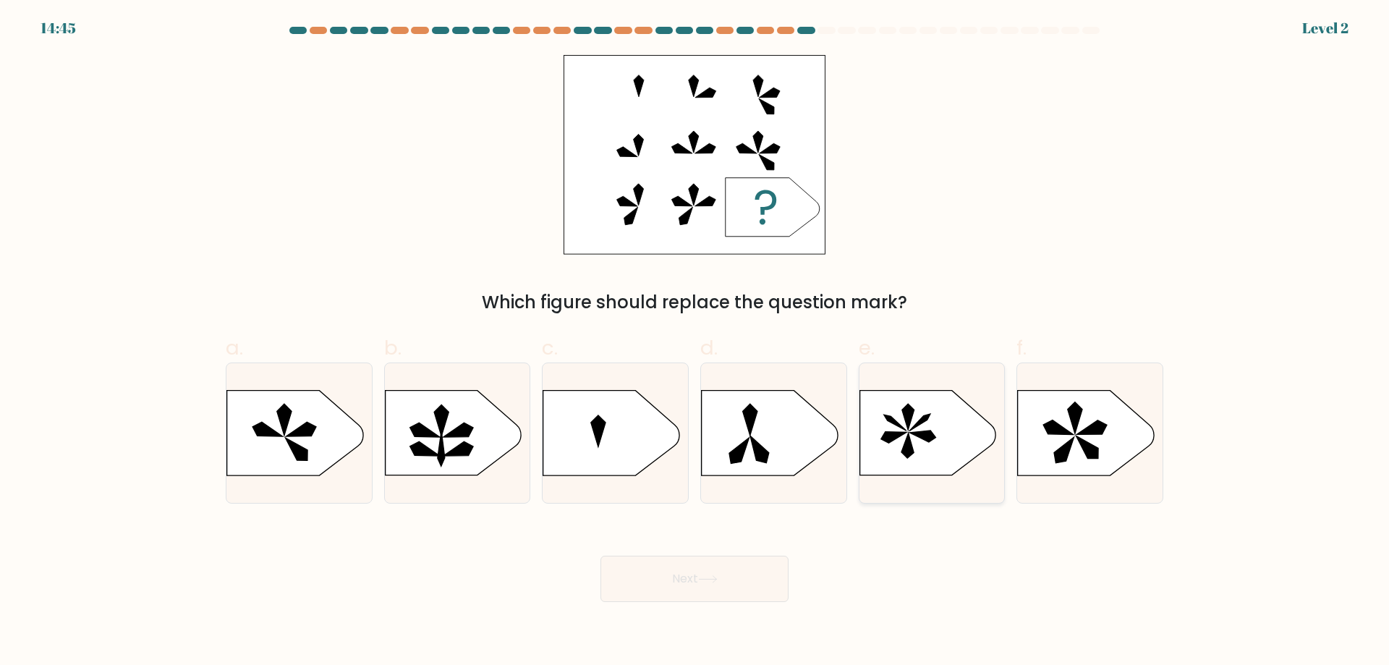
click at [898, 465] on icon at bounding box center [927, 433] width 136 height 85
click at [695, 342] on input "e." at bounding box center [694, 337] width 1 height 9
radio input "true"
click at [774, 562] on button "Next" at bounding box center [694, 578] width 188 height 46
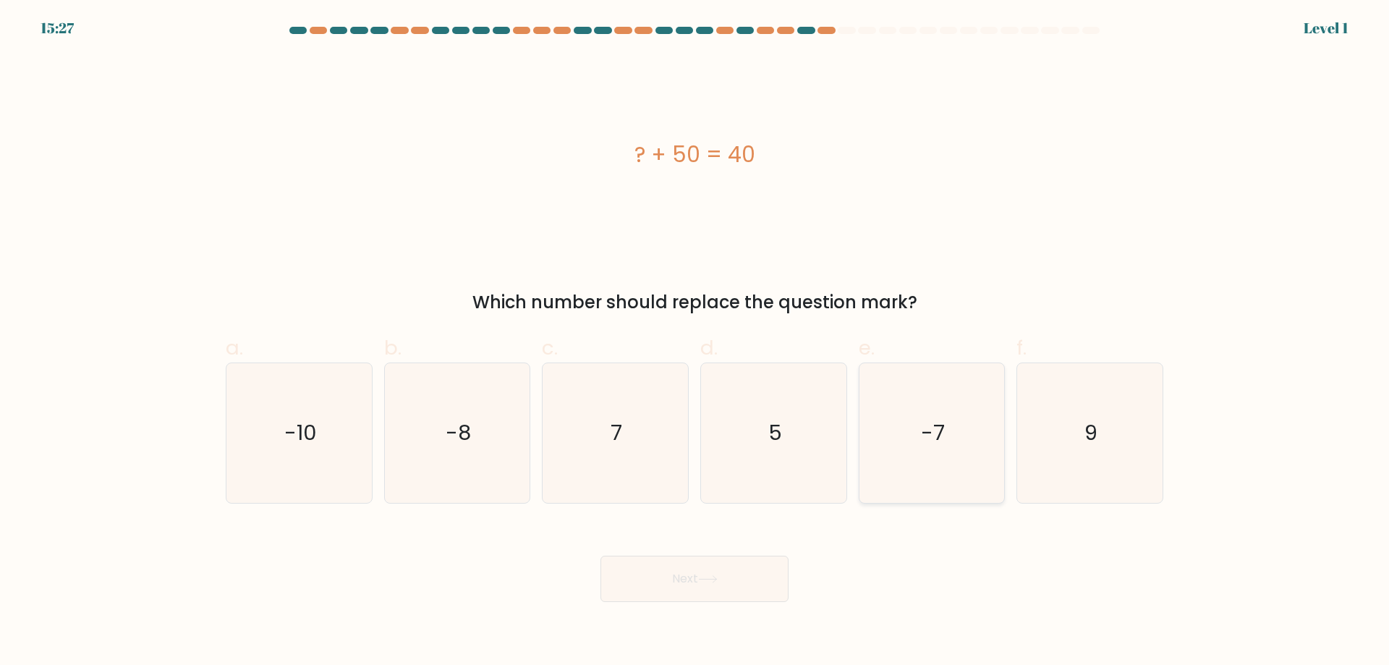
click at [924, 468] on icon "-7" at bounding box center [931, 433] width 140 height 140
click at [695, 342] on input "e. -7" at bounding box center [694, 337] width 1 height 9
radio input "true"
click at [691, 584] on button "Next" at bounding box center [694, 578] width 188 height 46
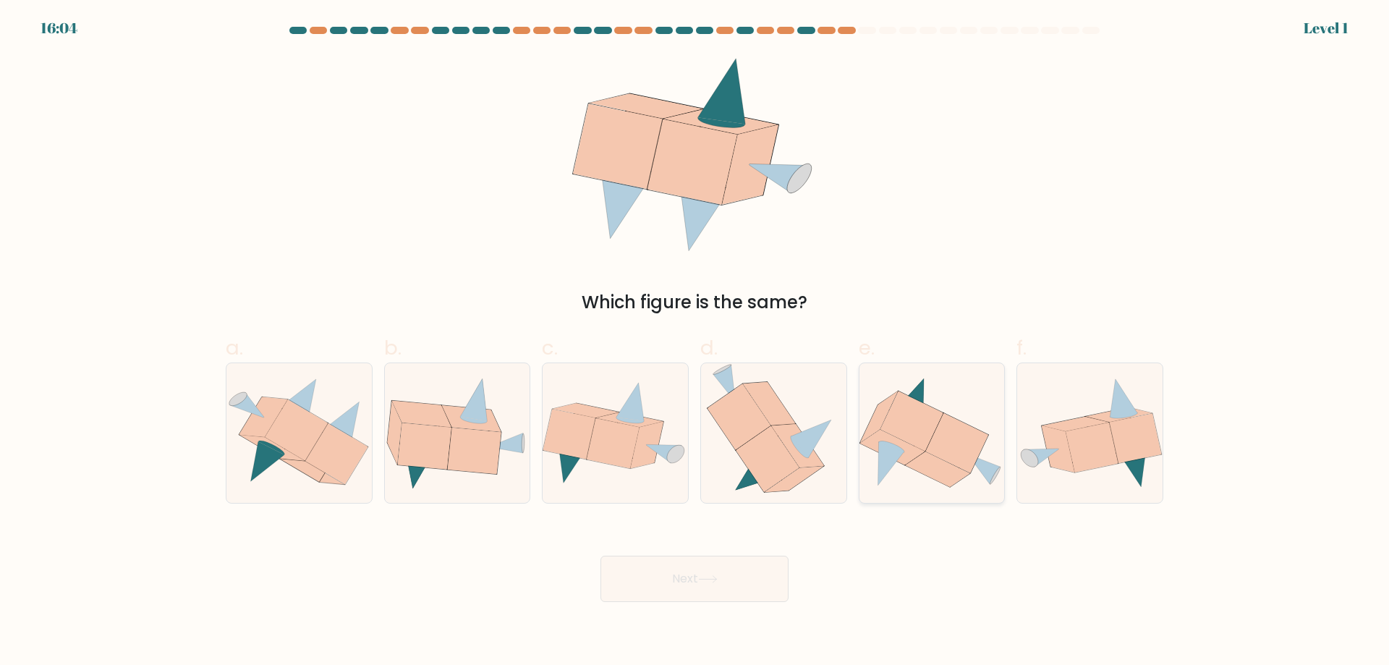
click at [963, 431] on icon at bounding box center [956, 443] width 63 height 60
click at [695, 342] on input "e." at bounding box center [694, 337] width 1 height 9
radio input "true"
click at [274, 409] on icon at bounding box center [263, 417] width 48 height 40
click at [694, 342] on input "a." at bounding box center [694, 337] width 1 height 9
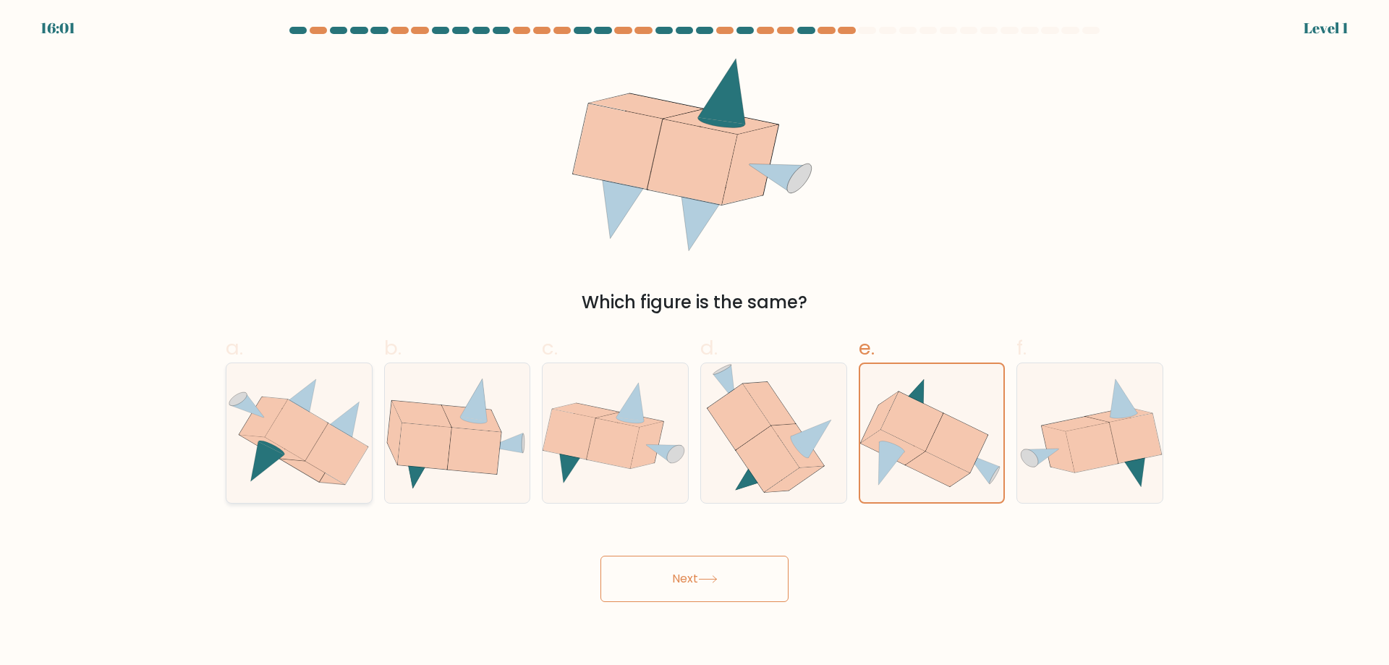
radio input "true"
click at [725, 586] on button "Next" at bounding box center [694, 578] width 188 height 46
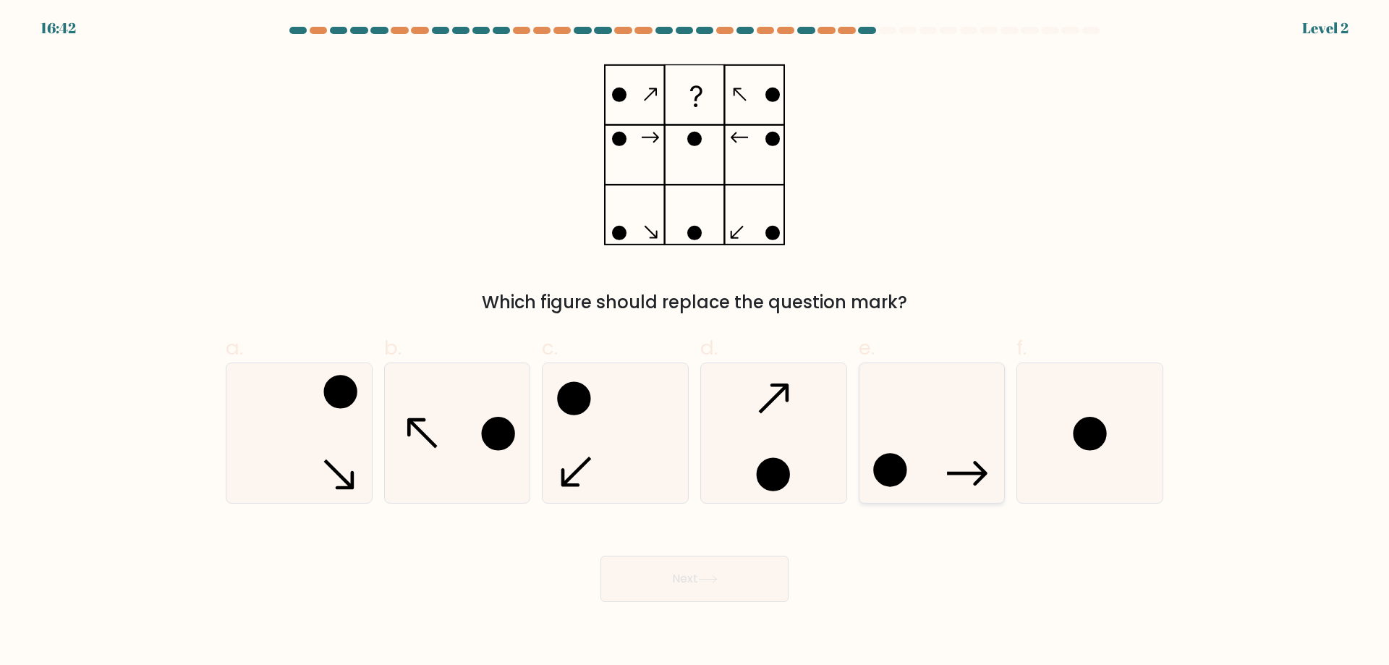
click at [929, 474] on icon at bounding box center [931, 433] width 140 height 140
click at [695, 342] on input "e." at bounding box center [694, 337] width 1 height 9
radio input "true"
click at [678, 592] on button "Next" at bounding box center [694, 578] width 188 height 46
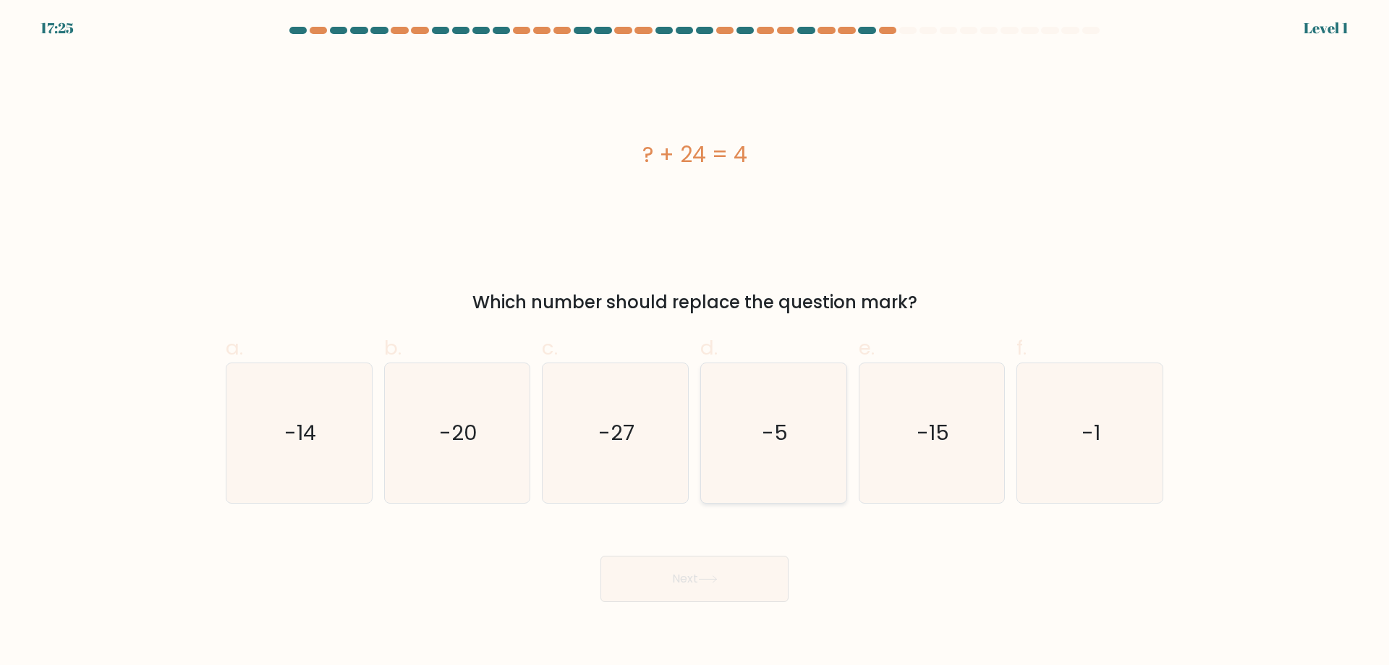
click at [793, 445] on icon "-5" at bounding box center [774, 433] width 140 height 140
click at [695, 342] on input "d. -5" at bounding box center [694, 337] width 1 height 9
radio input "true"
click at [738, 576] on button "Next" at bounding box center [694, 578] width 188 height 46
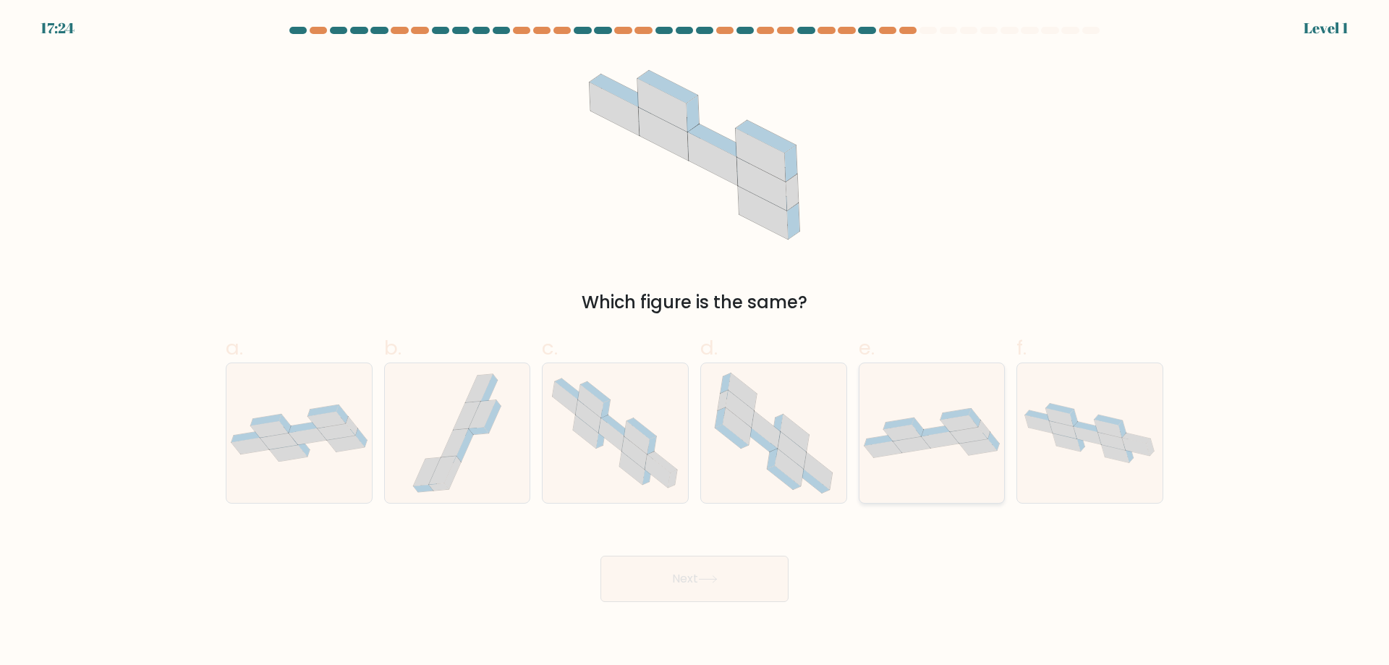
click at [933, 482] on div at bounding box center [931, 432] width 147 height 141
click at [695, 342] on input "e." at bounding box center [694, 337] width 1 height 9
radio input "true"
click at [749, 563] on button "Next" at bounding box center [694, 578] width 188 height 46
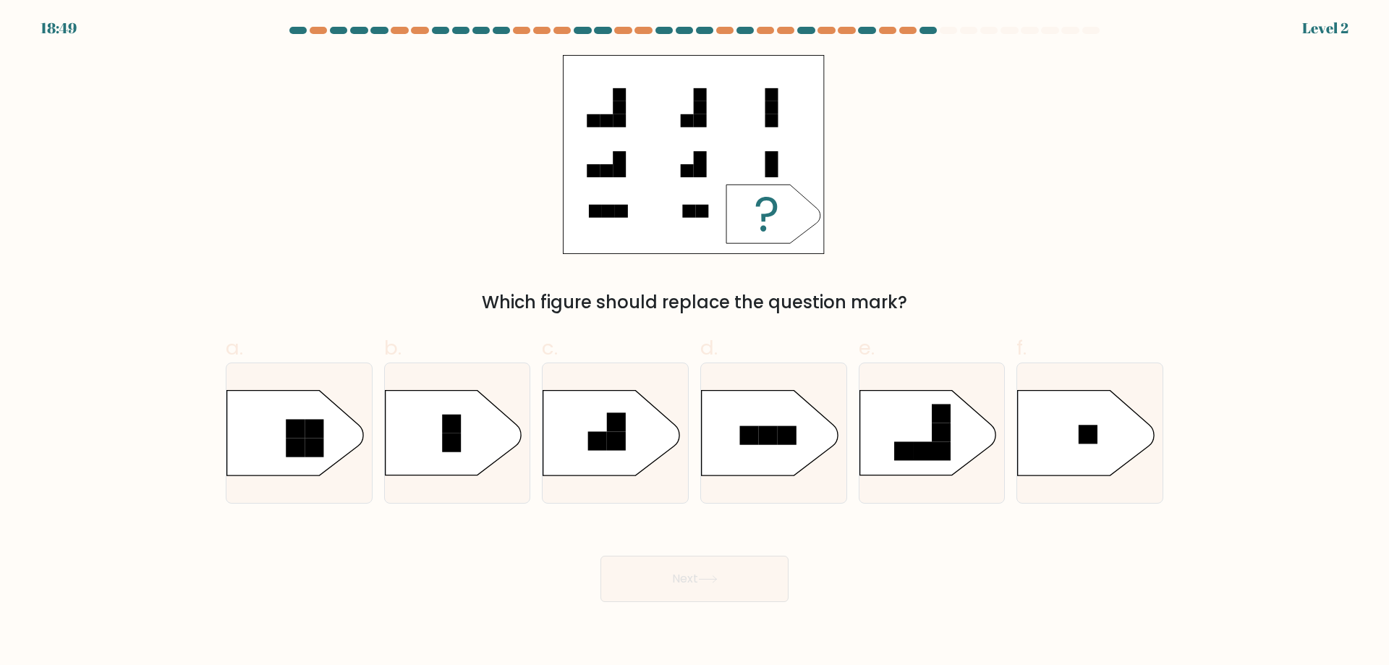
drag, startPoint x: 446, startPoint y: 432, endPoint x: 690, endPoint y: 604, distance: 298.0
click at [445, 434] on icon at bounding box center [457, 433] width 145 height 86
click at [694, 342] on input "b." at bounding box center [694, 337] width 1 height 9
radio input "true"
click at [689, 581] on button "Next" at bounding box center [694, 578] width 188 height 46
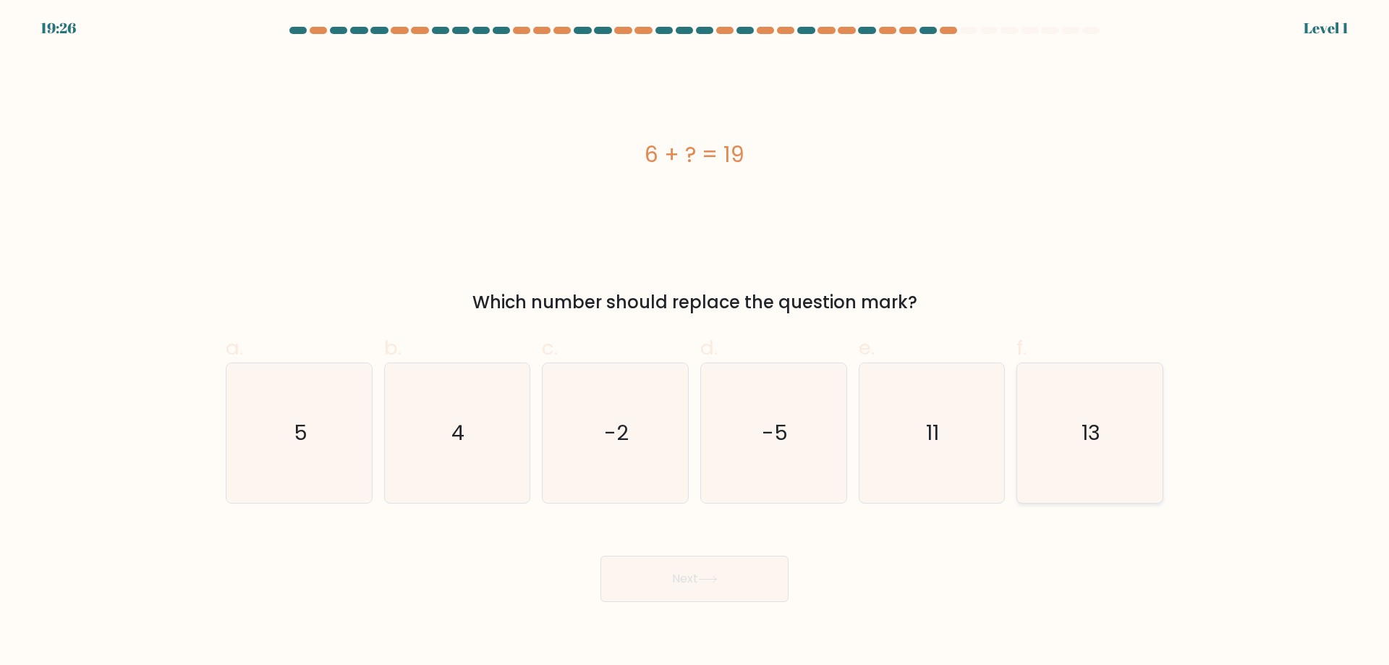
click at [1036, 462] on icon "13" at bounding box center [1090, 433] width 140 height 140
click at [695, 342] on input "f. 13" at bounding box center [694, 337] width 1 height 9
radio input "true"
click at [682, 607] on body "19:26 Level 1 5" at bounding box center [694, 332] width 1389 height 665
click at [681, 589] on button "Next" at bounding box center [694, 578] width 188 height 46
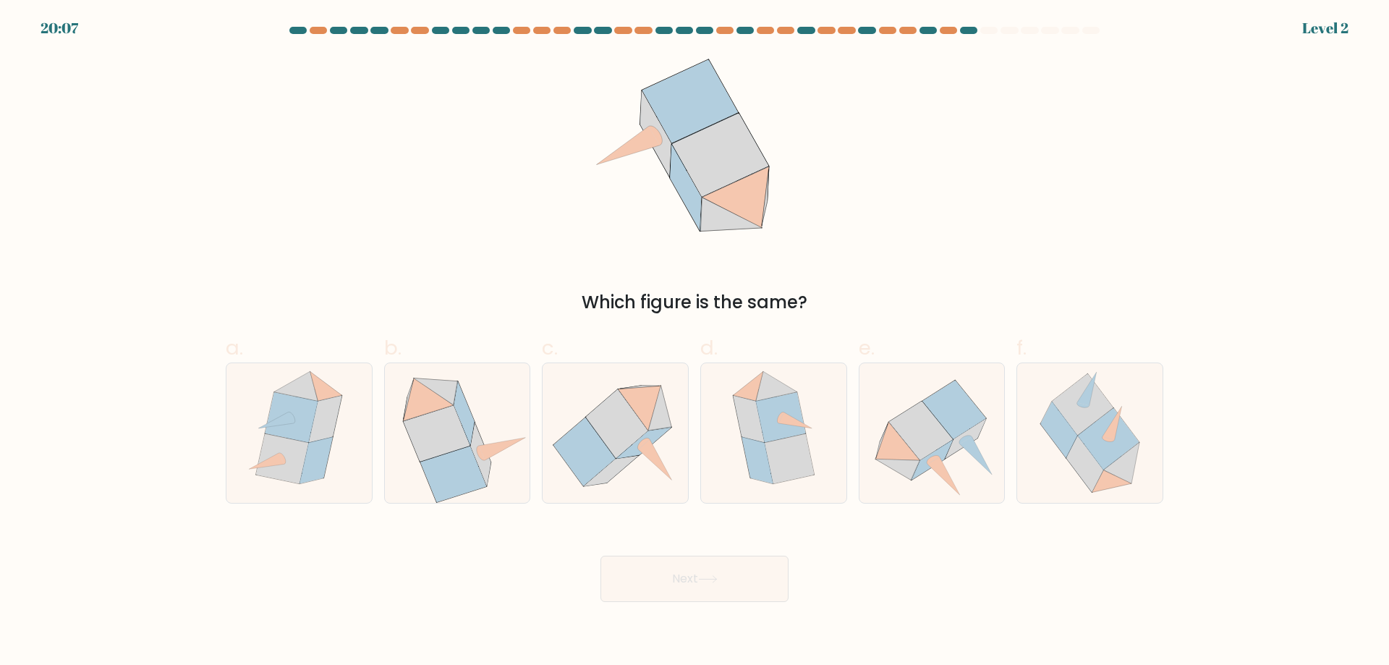
click at [733, 513] on form at bounding box center [694, 314] width 1389 height 575
click at [769, 461] on icon at bounding box center [788, 458] width 49 height 50
click at [695, 342] on input "d." at bounding box center [694, 337] width 1 height 9
radio input "true"
click at [756, 542] on div "Next" at bounding box center [694, 561] width 955 height 81
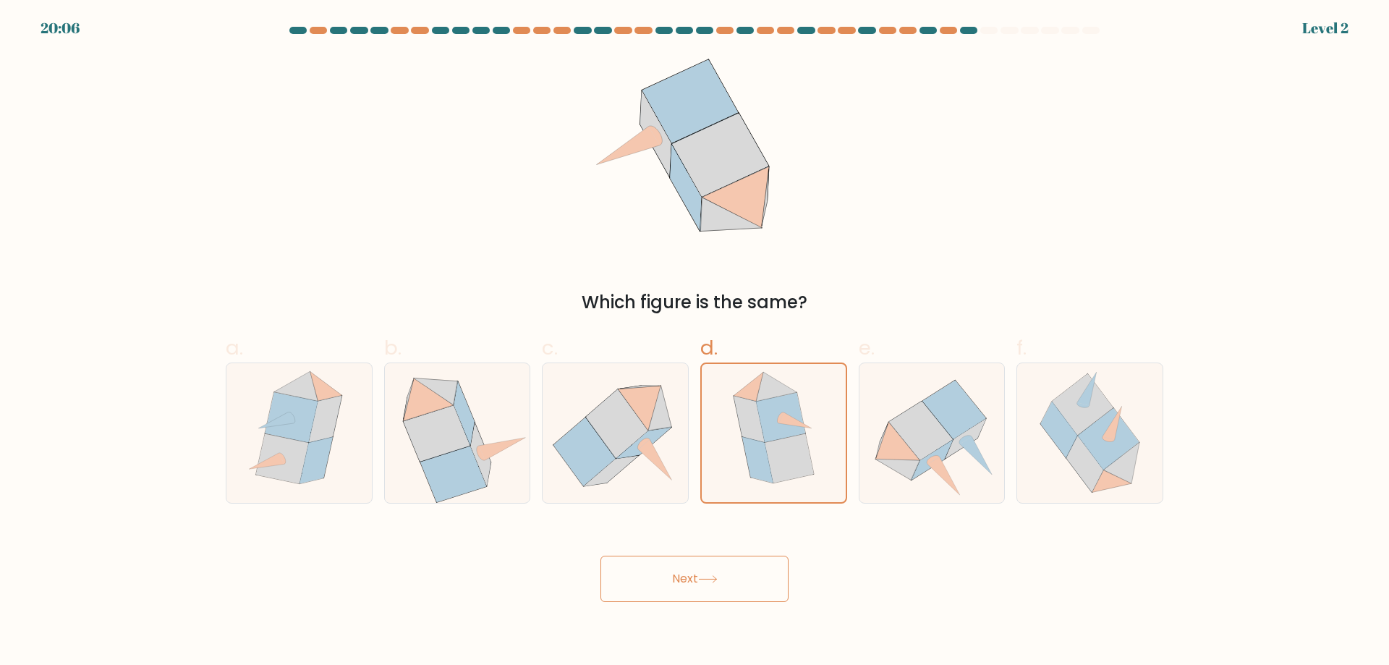
click at [752, 576] on button "Next" at bounding box center [694, 578] width 188 height 46
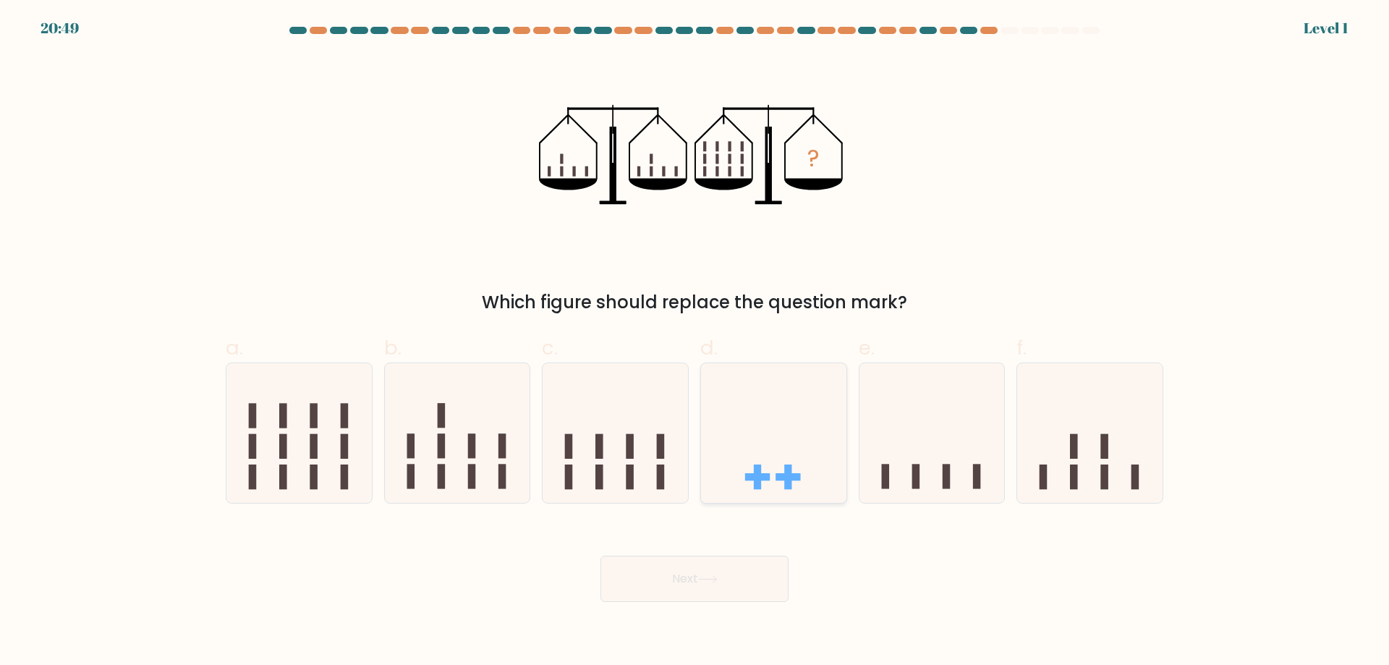
click at [785, 475] on rect at bounding box center [787, 476] width 25 height 7
click at [695, 342] on input "d." at bounding box center [694, 337] width 1 height 9
radio input "true"
click at [727, 570] on button "Next" at bounding box center [694, 578] width 188 height 46
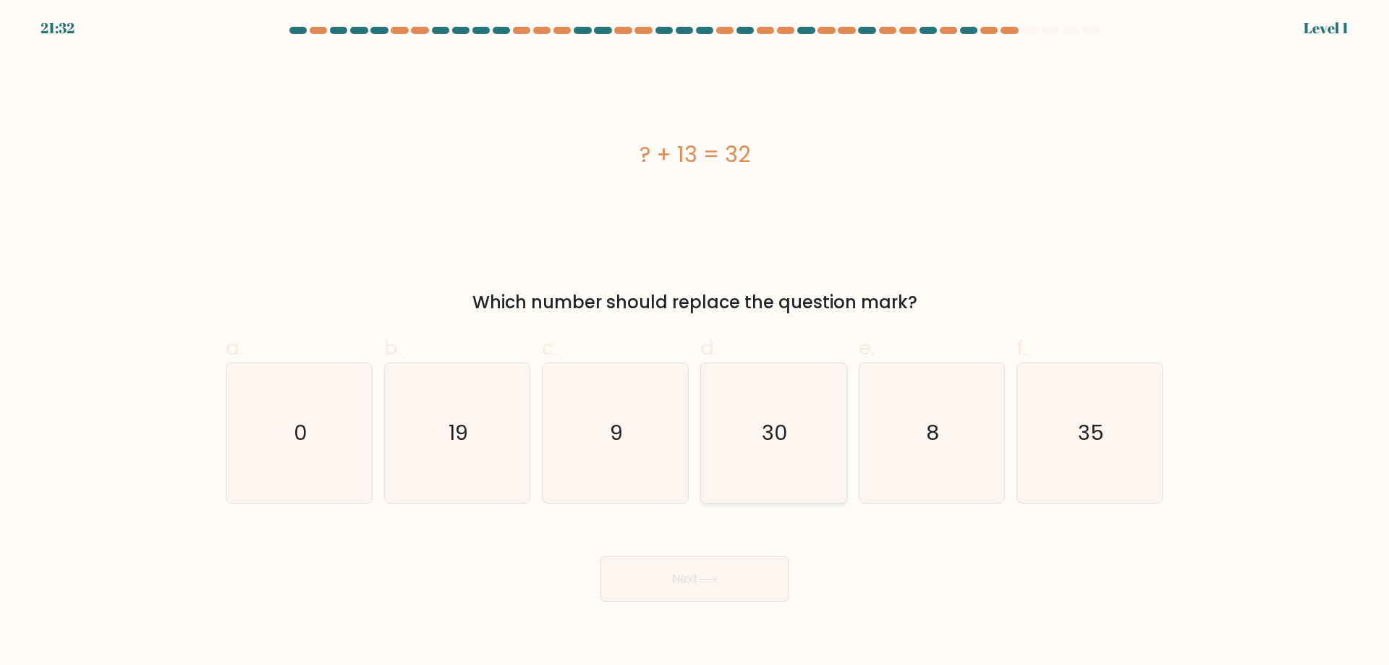
click at [770, 475] on icon "30" at bounding box center [774, 433] width 140 height 140
click at [695, 342] on input "d. 30" at bounding box center [694, 337] width 1 height 9
radio input "true"
click at [749, 577] on button "Next" at bounding box center [694, 578] width 188 height 46
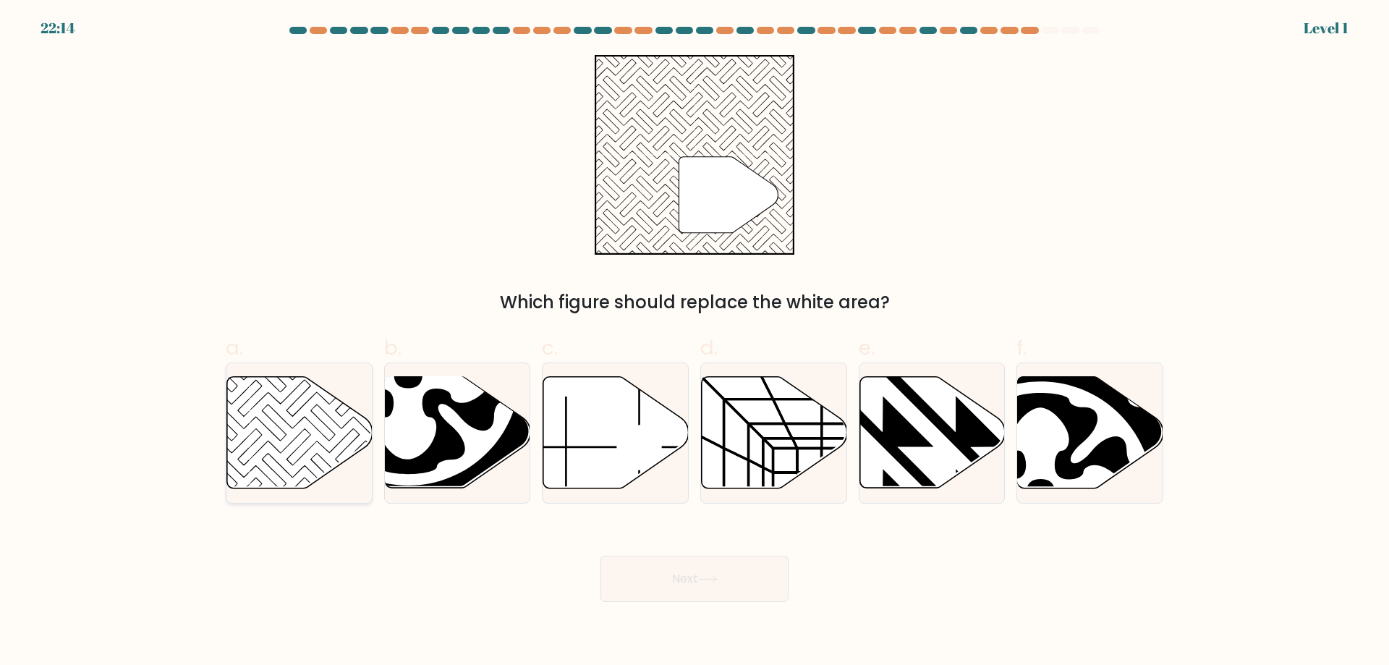
click at [320, 466] on icon at bounding box center [299, 432] width 145 height 111
click at [694, 342] on input "a." at bounding box center [694, 337] width 1 height 9
radio input "true"
click at [673, 595] on button "Next" at bounding box center [694, 578] width 188 height 46
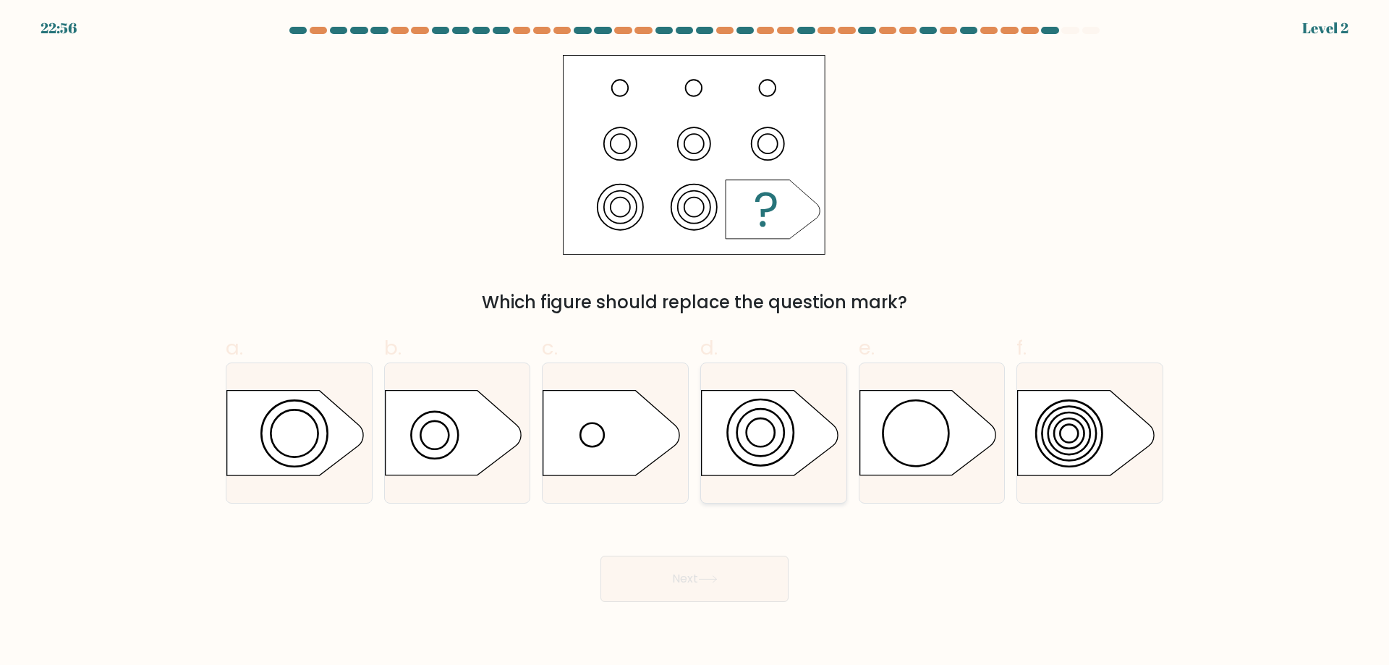
click at [741, 462] on icon at bounding box center [770, 433] width 136 height 85
click at [695, 342] on input "d." at bounding box center [694, 337] width 1 height 9
radio input "true"
click at [738, 545] on div "Next" at bounding box center [694, 561] width 955 height 81
click at [1075, 419] on circle at bounding box center [1069, 433] width 30 height 30
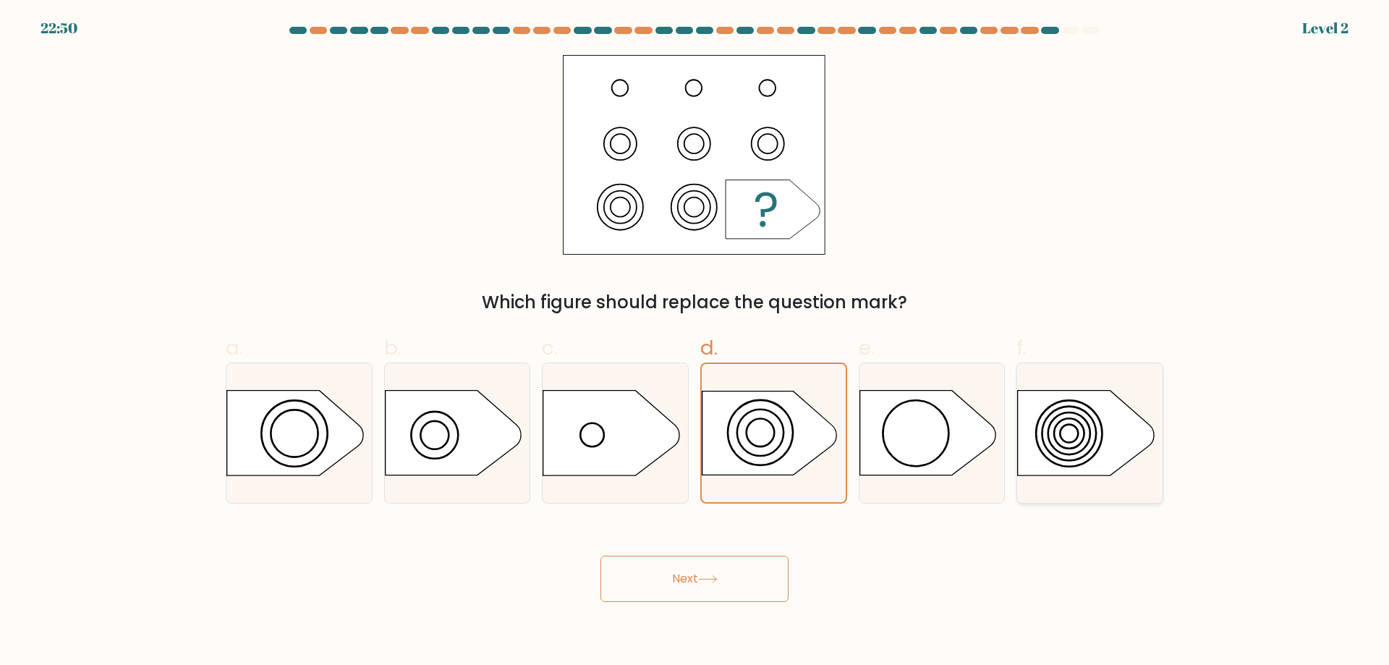
click at [695, 342] on input "f." at bounding box center [694, 337] width 1 height 9
radio input "true"
click at [762, 599] on button "Next" at bounding box center [694, 578] width 188 height 46
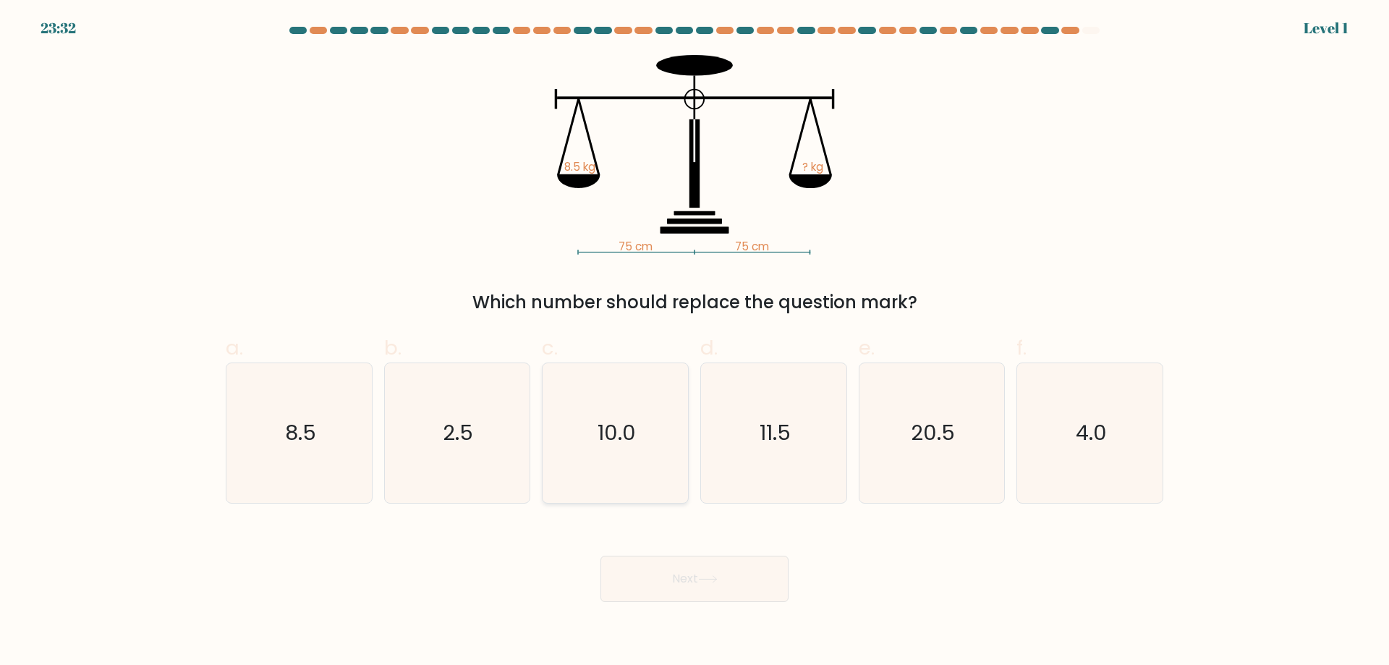
click at [607, 444] on text "10.0" at bounding box center [616, 432] width 38 height 29
click at [694, 342] on input "c. 10.0" at bounding box center [694, 337] width 1 height 9
radio input "true"
click at [675, 564] on button "Next" at bounding box center [694, 578] width 188 height 46
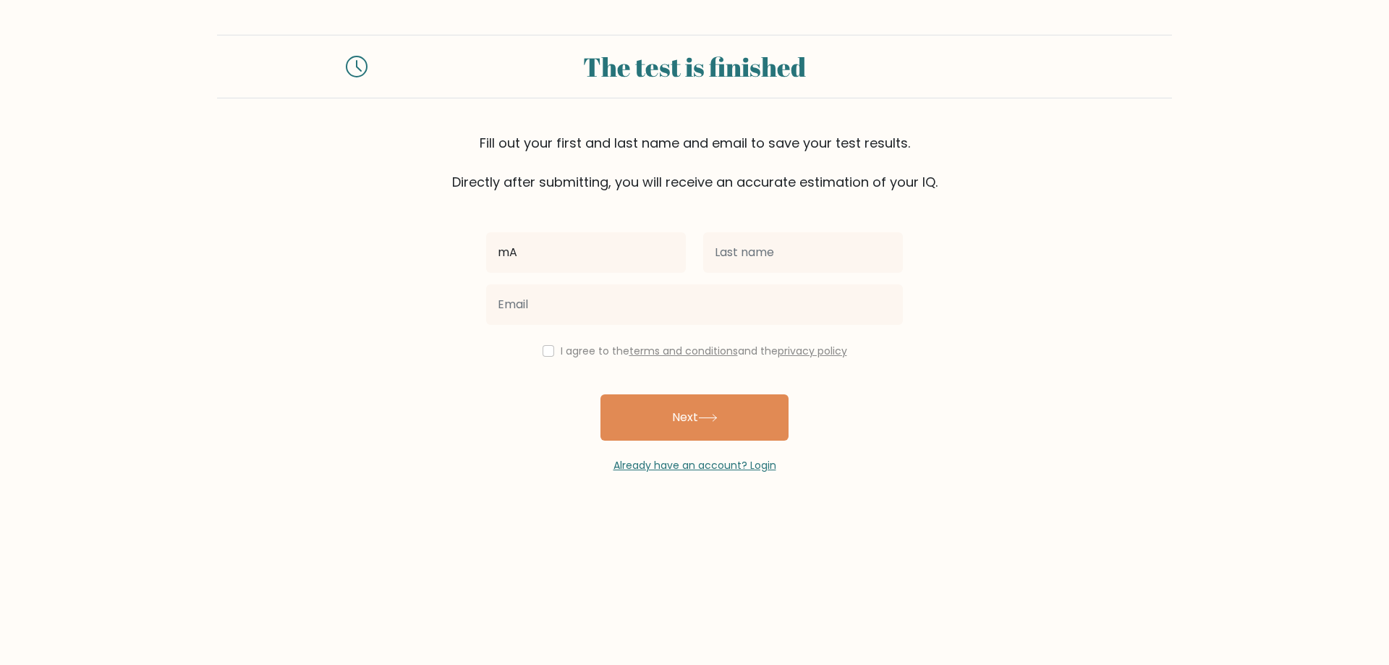
type input "Maretcho"
click at [793, 256] on input "text" at bounding box center [803, 252] width 200 height 40
type input "Ladica"
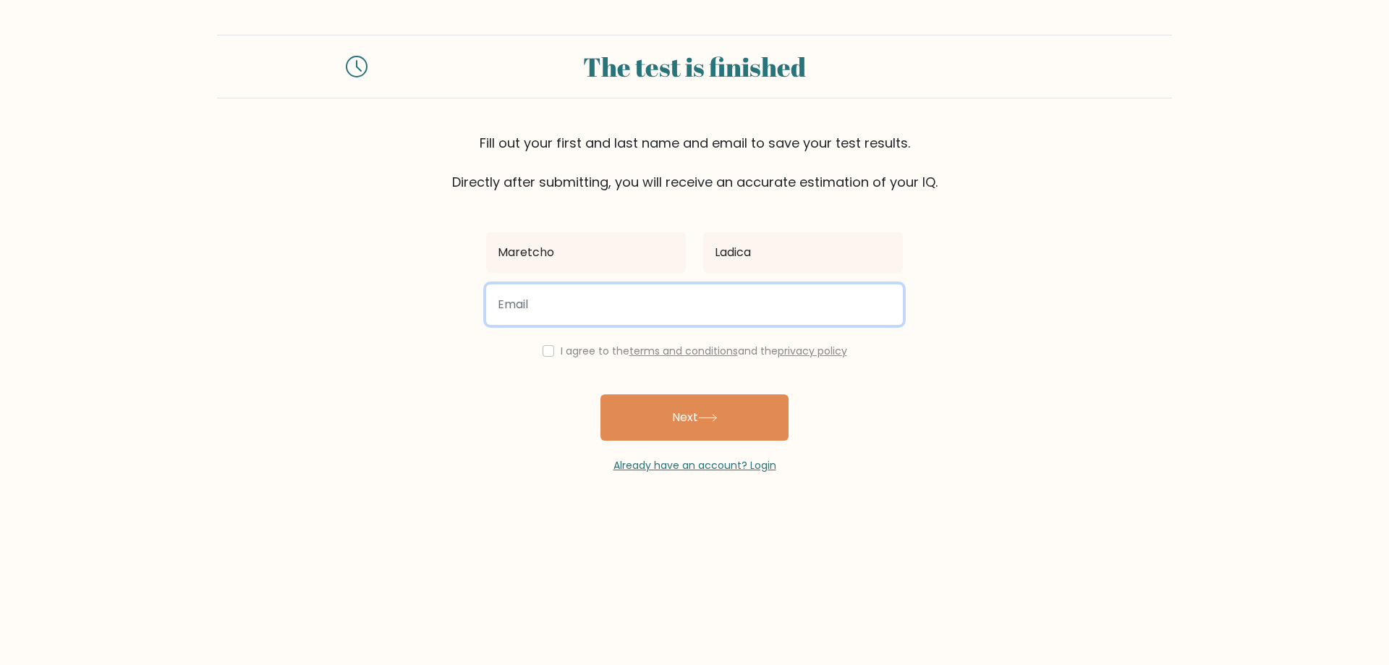
click at [694, 299] on input "email" at bounding box center [694, 304] width 417 height 40
type input "daparmaretcho@gmail.com"
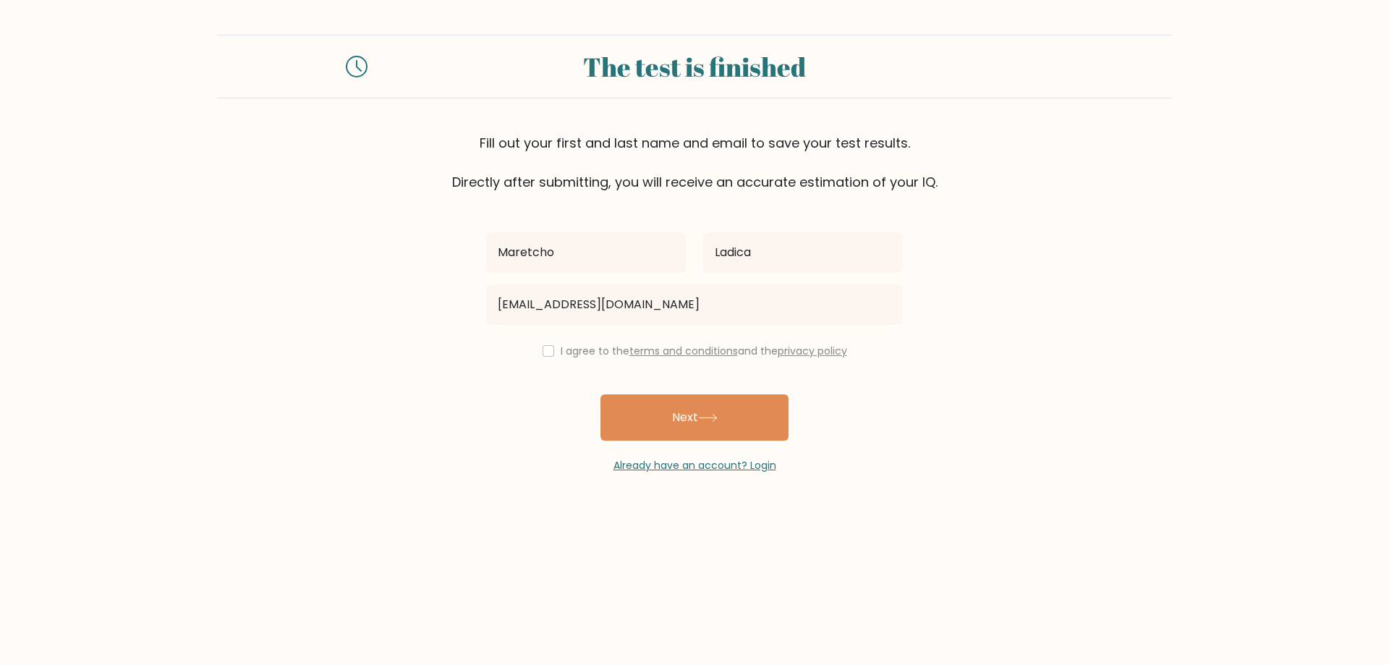
click at [546, 357] on div "I agree to the terms and conditions and the privacy policy" at bounding box center [694, 350] width 434 height 17
click at [548, 348] on input "checkbox" at bounding box center [548, 351] width 12 height 12
checkbox input "true"
click at [650, 423] on button "Next" at bounding box center [694, 417] width 188 height 46
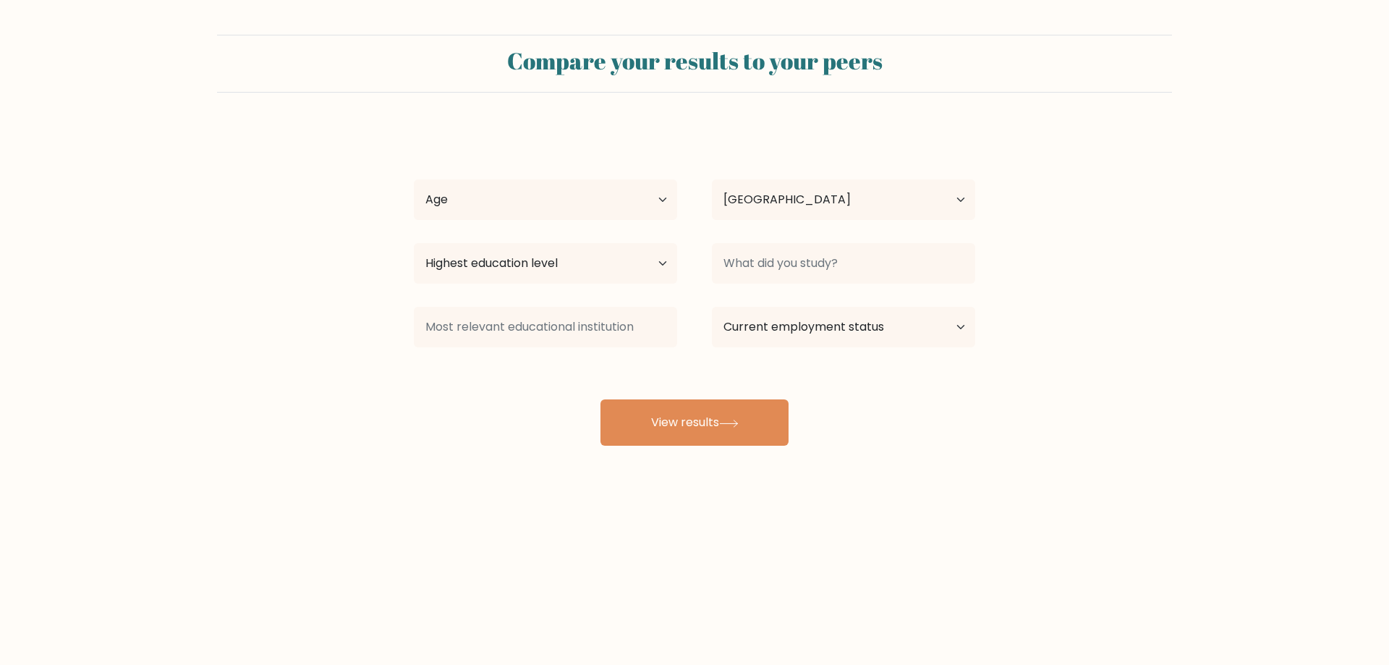
select select "PH"
click at [652, 427] on button "View results" at bounding box center [694, 422] width 188 height 46
click at [645, 192] on select "Age Under 18 years old 18-24 years old 25-34 years old 35-44 years old 45-54 ye…" at bounding box center [545, 199] width 263 height 40
select select "25_34"
click at [414, 179] on select "Age Under 18 years old 18-24 years old 25-34 years old 35-44 years old 45-54 ye…" at bounding box center [545, 199] width 263 height 40
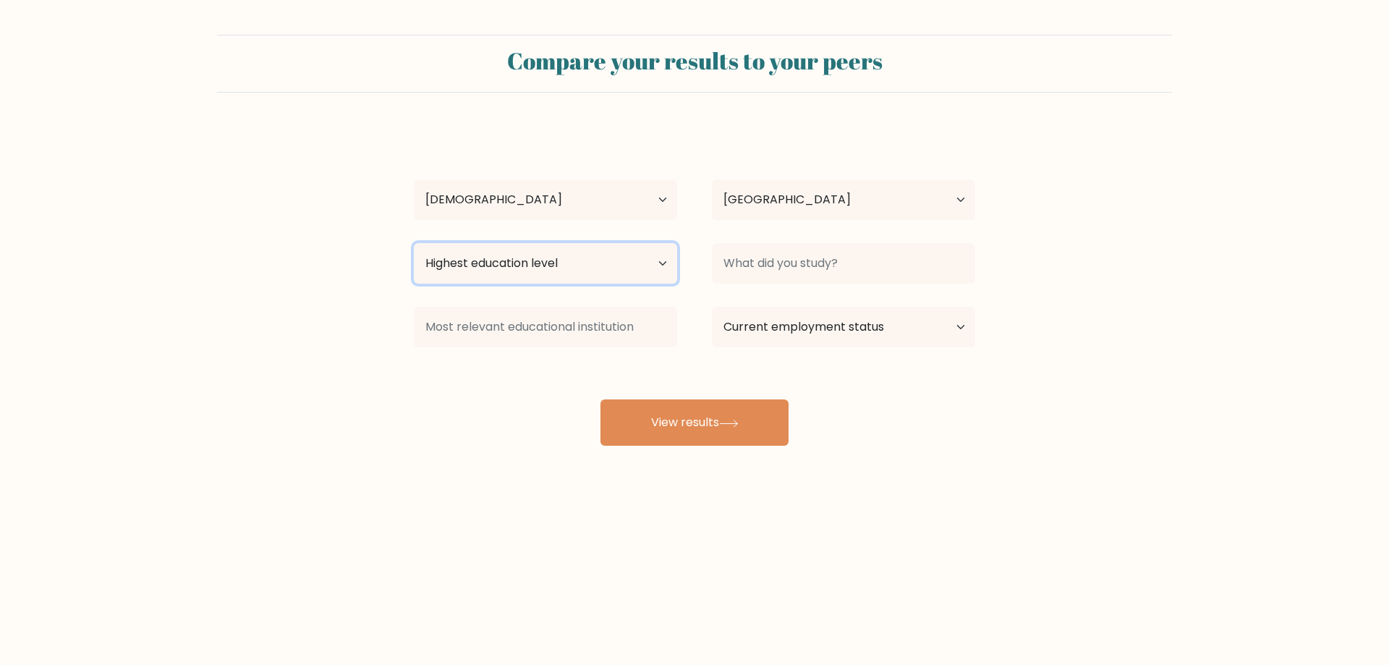
click at [609, 264] on select "Highest education level No schooling Primary Lower Secondary Upper Secondary Oc…" at bounding box center [545, 263] width 263 height 40
select select "upper_secondary"
click at [414, 243] on select "Highest education level No schooling Primary Lower Secondary Upper Secondary Oc…" at bounding box center [545, 263] width 263 height 40
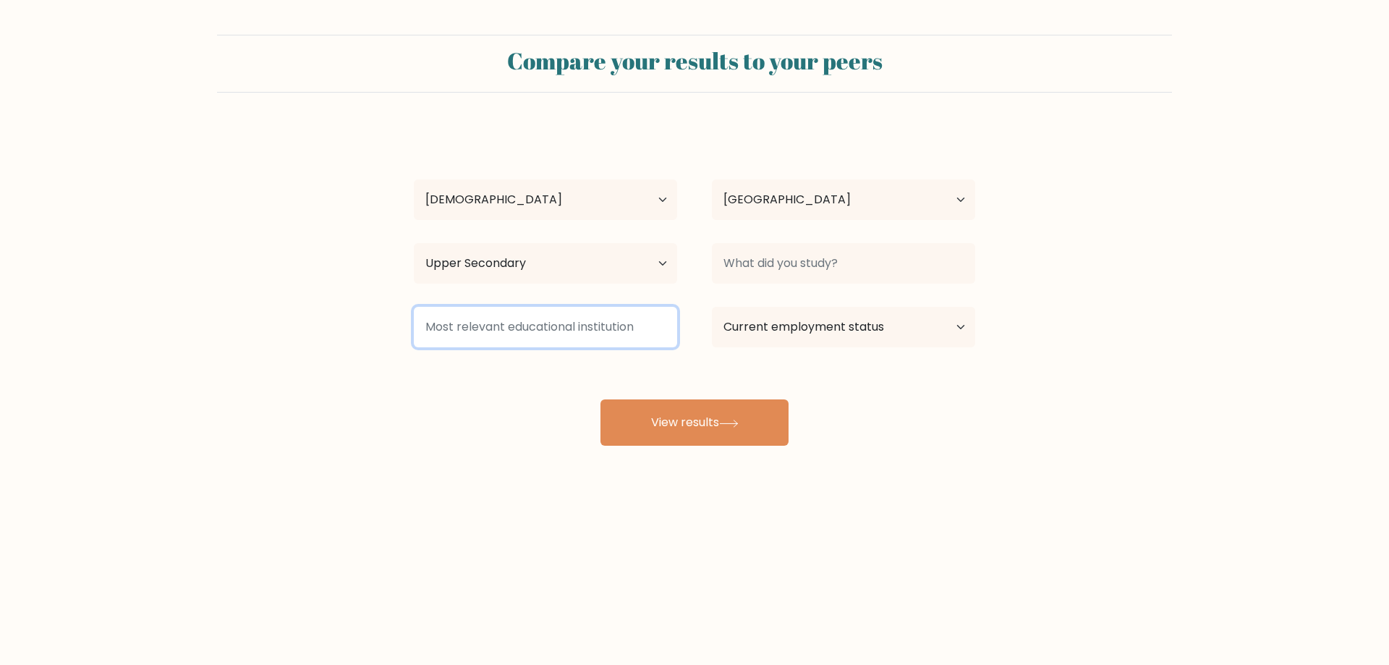
click at [568, 328] on input at bounding box center [545, 327] width 263 height 40
click at [890, 323] on select "Current employment status Employed Student Retired Other / prefer not to answer" at bounding box center [843, 327] width 263 height 40
select select "other"
click at [712, 307] on select "Current employment status Employed Student Retired Other / prefer not to answer" at bounding box center [843, 327] width 263 height 40
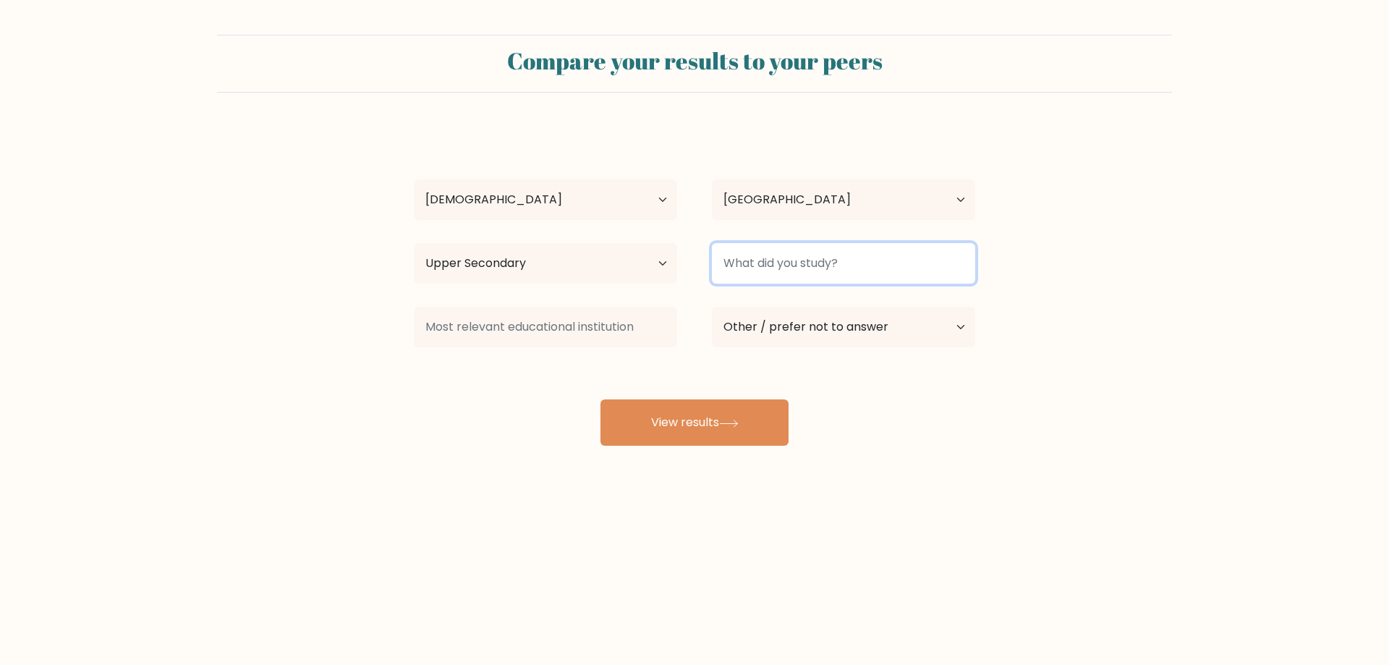
click at [805, 265] on input at bounding box center [843, 263] width 263 height 40
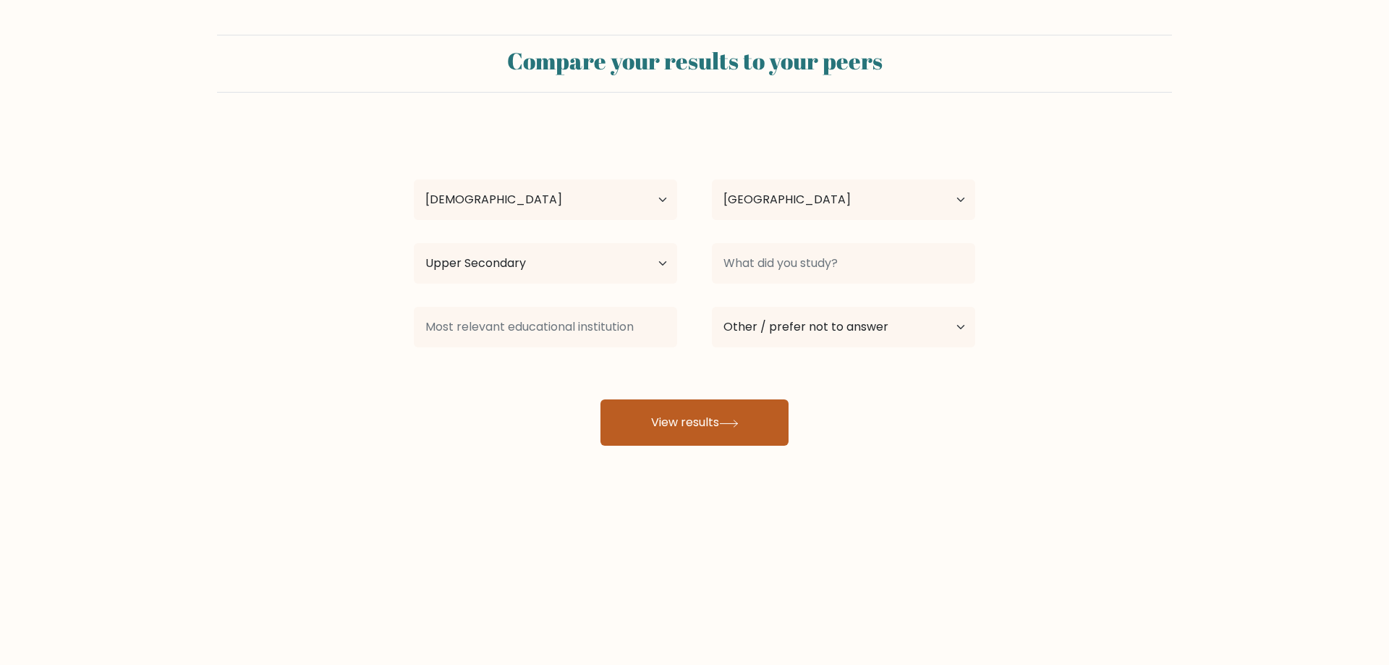
click at [717, 413] on button "View results" at bounding box center [694, 422] width 188 height 46
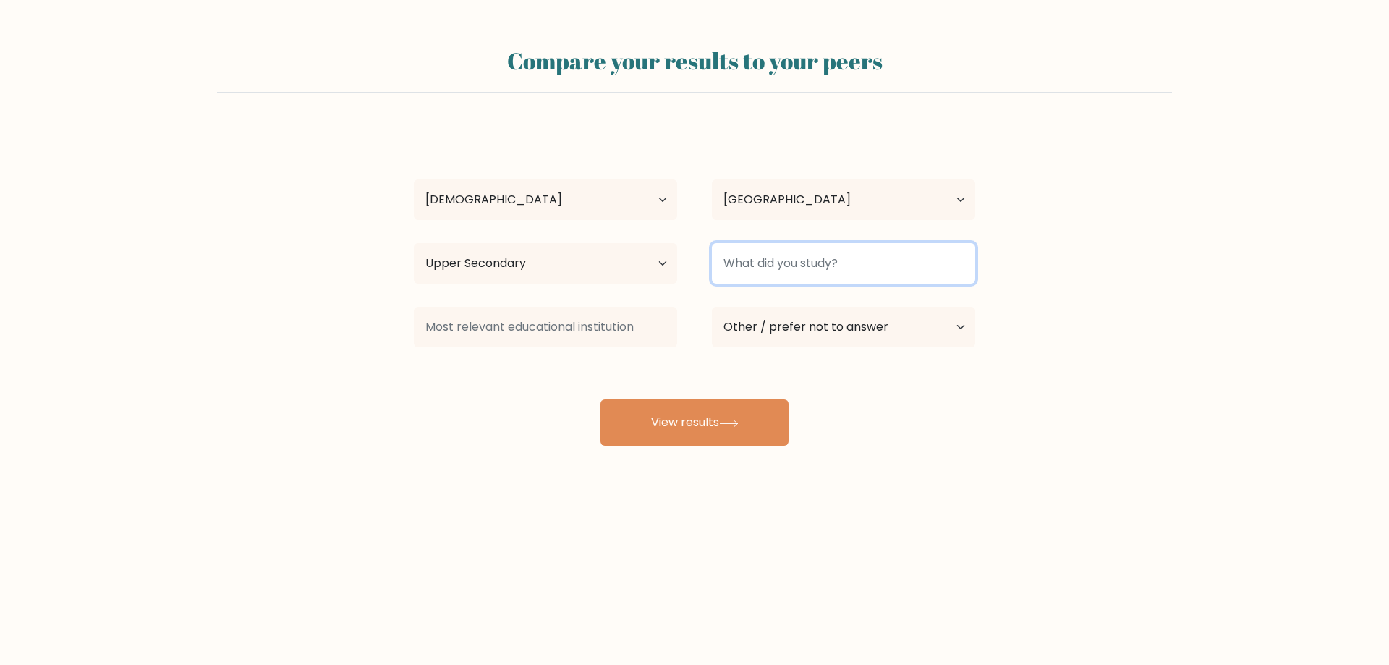
click at [798, 264] on input at bounding box center [843, 263] width 263 height 40
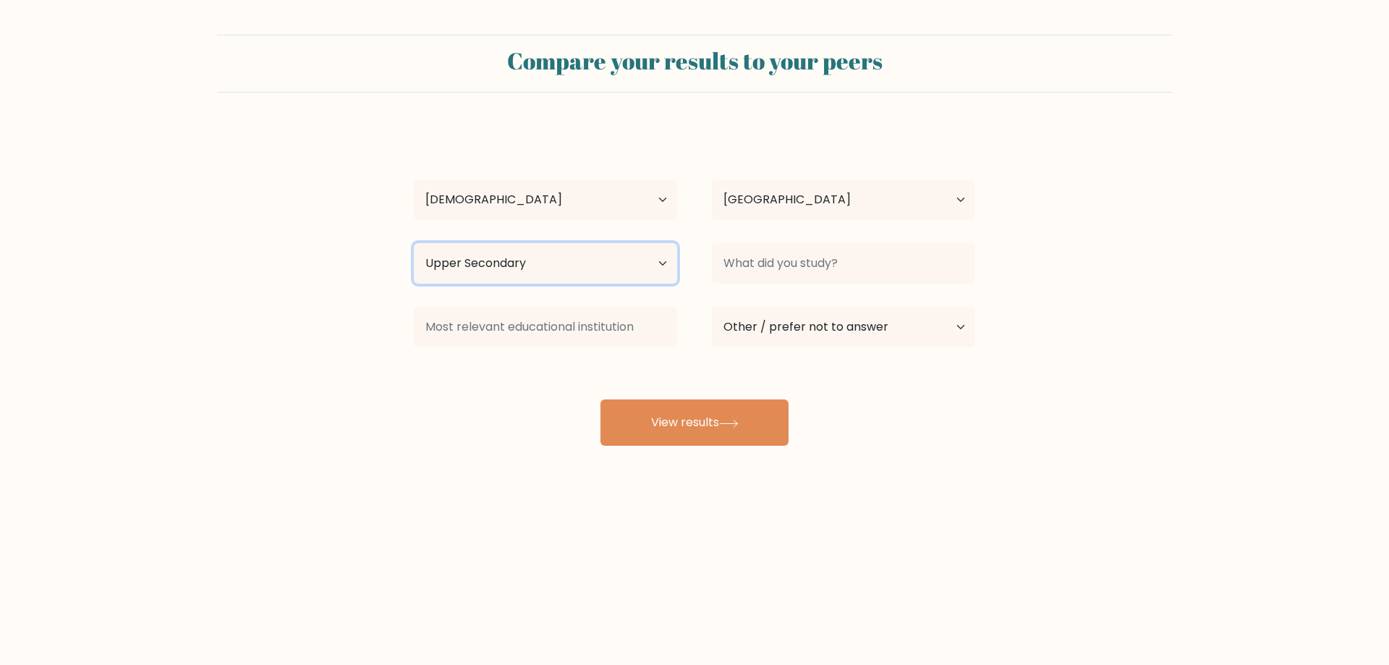
click at [662, 259] on select "Highest education level No schooling Primary Lower Secondary Upper Secondary Oc…" at bounding box center [545, 263] width 263 height 40
select select "lower_secondary"
click at [414, 243] on select "Highest education level No schooling Primary Lower Secondary Upper Secondary Oc…" at bounding box center [545, 263] width 263 height 40
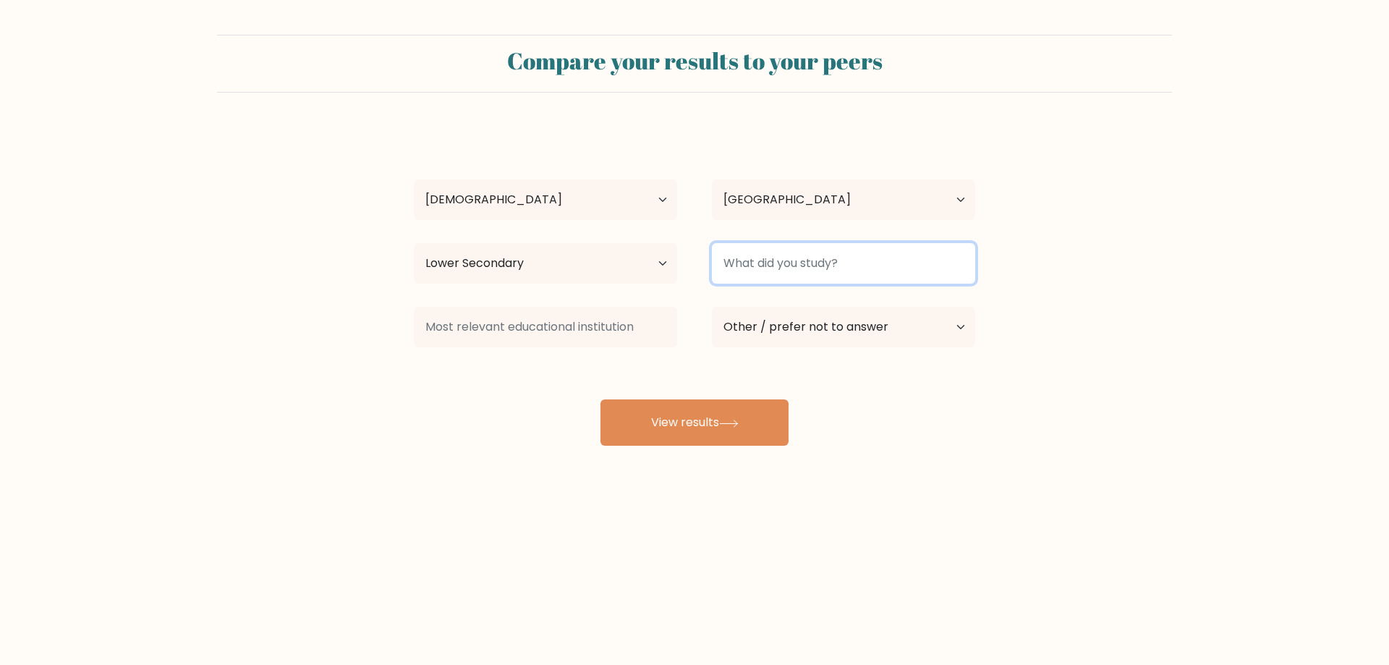
click at [783, 255] on input at bounding box center [843, 263] width 263 height 40
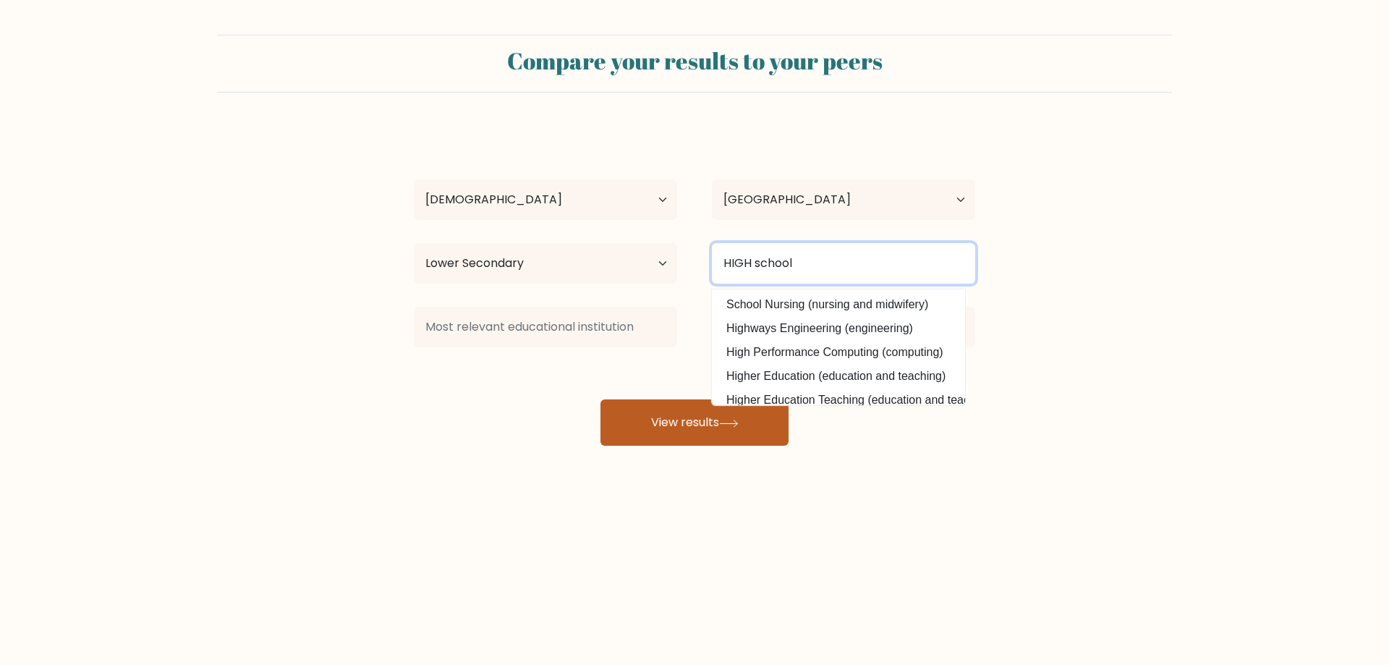
type input "HIGH school"
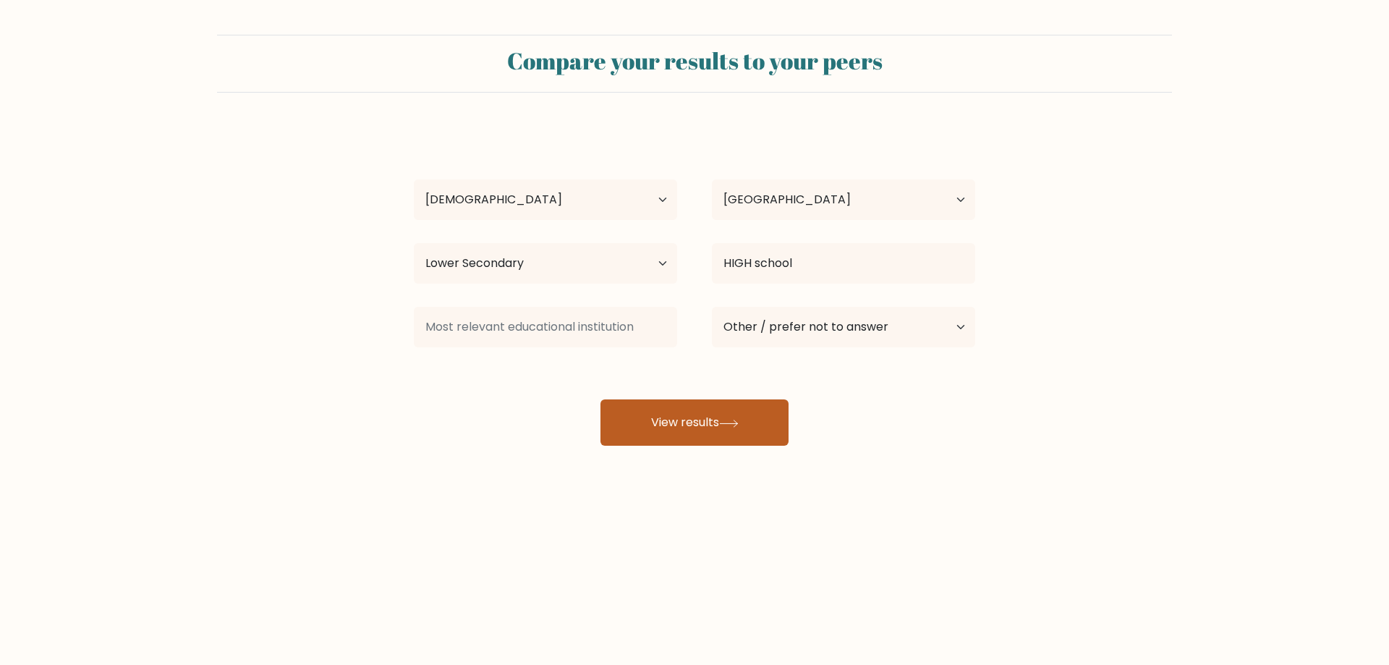
click at [715, 416] on button "View results" at bounding box center [694, 422] width 188 height 46
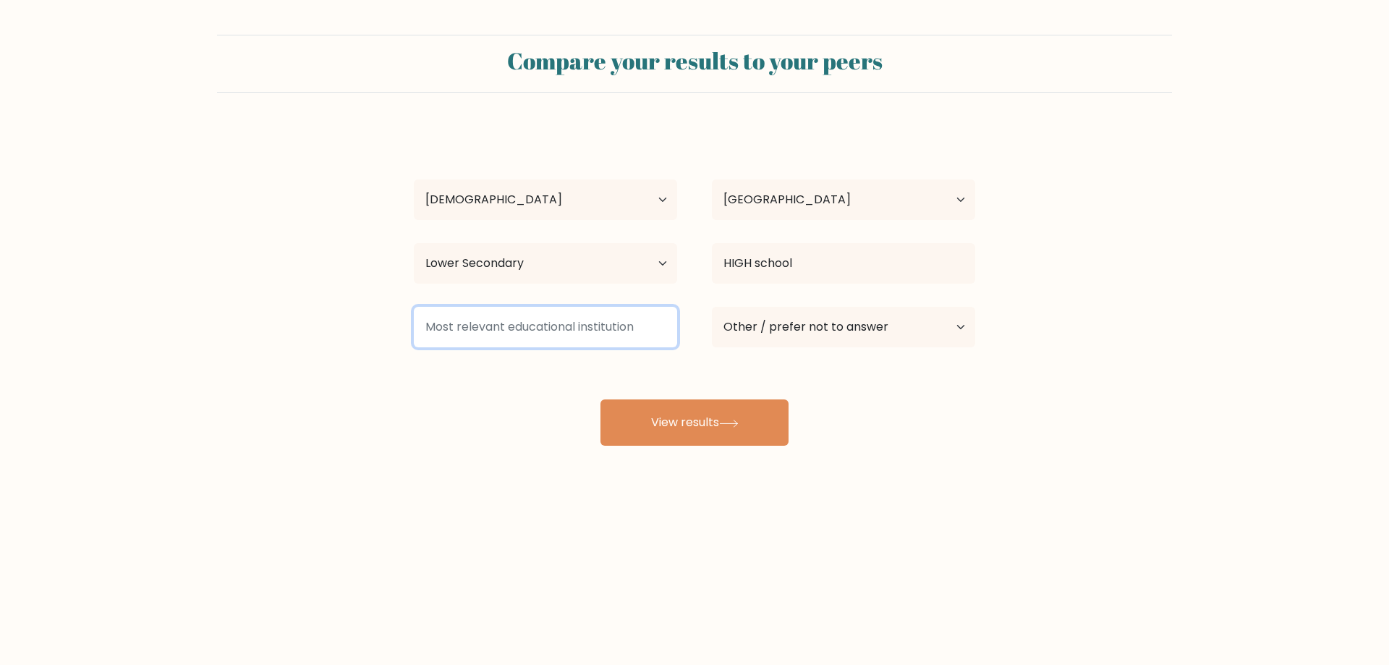
click at [523, 334] on input at bounding box center [545, 327] width 263 height 40
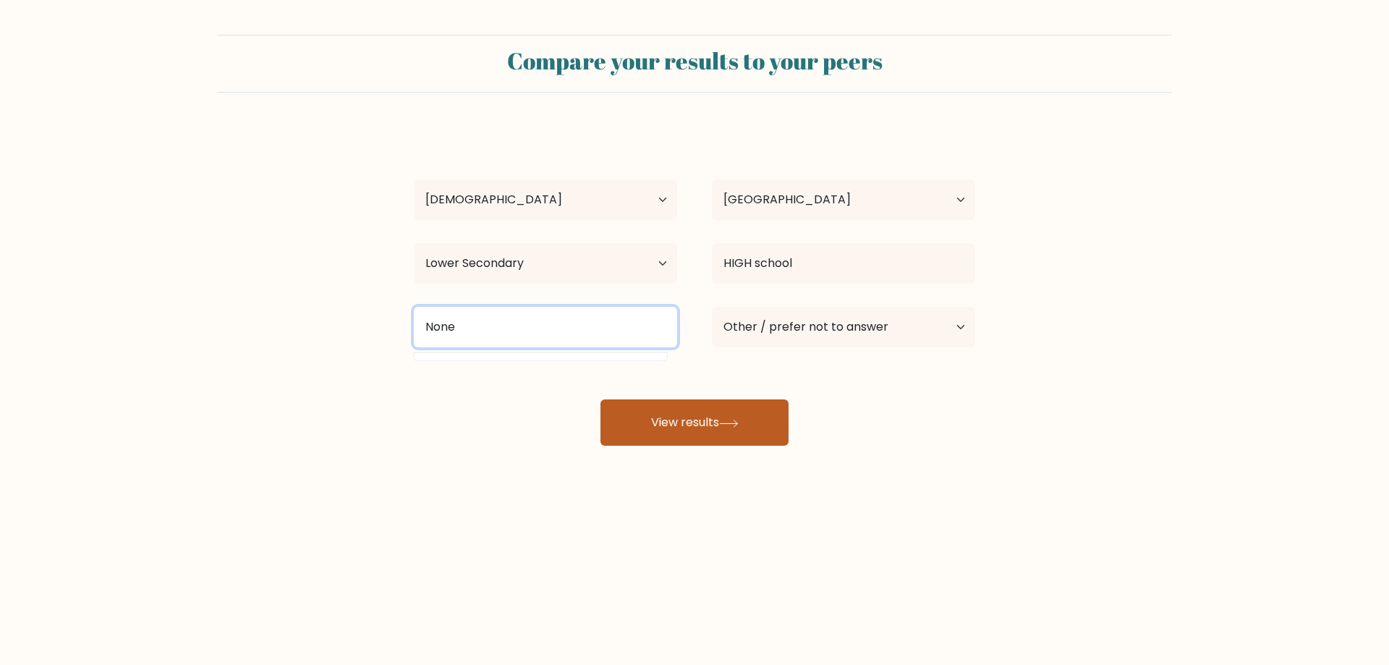
type input "None"
click at [615, 429] on button "View results" at bounding box center [694, 422] width 188 height 46
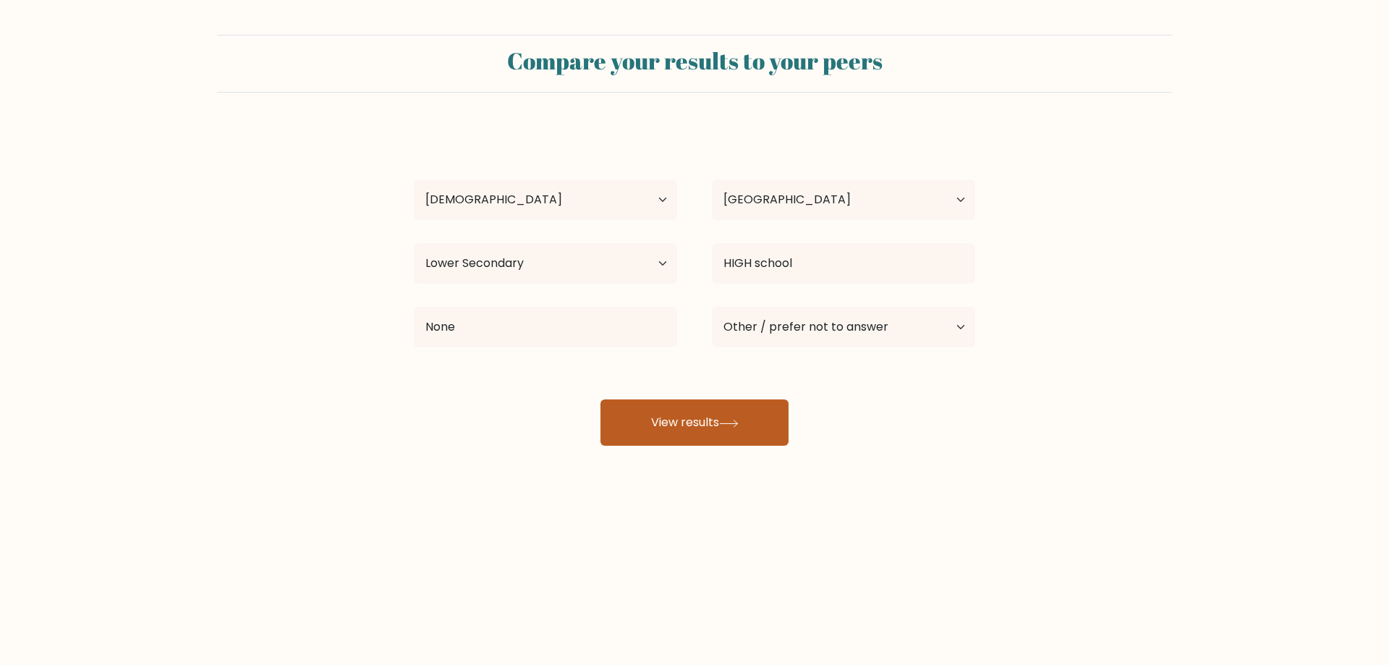
click at [708, 426] on button "View results" at bounding box center [694, 422] width 188 height 46
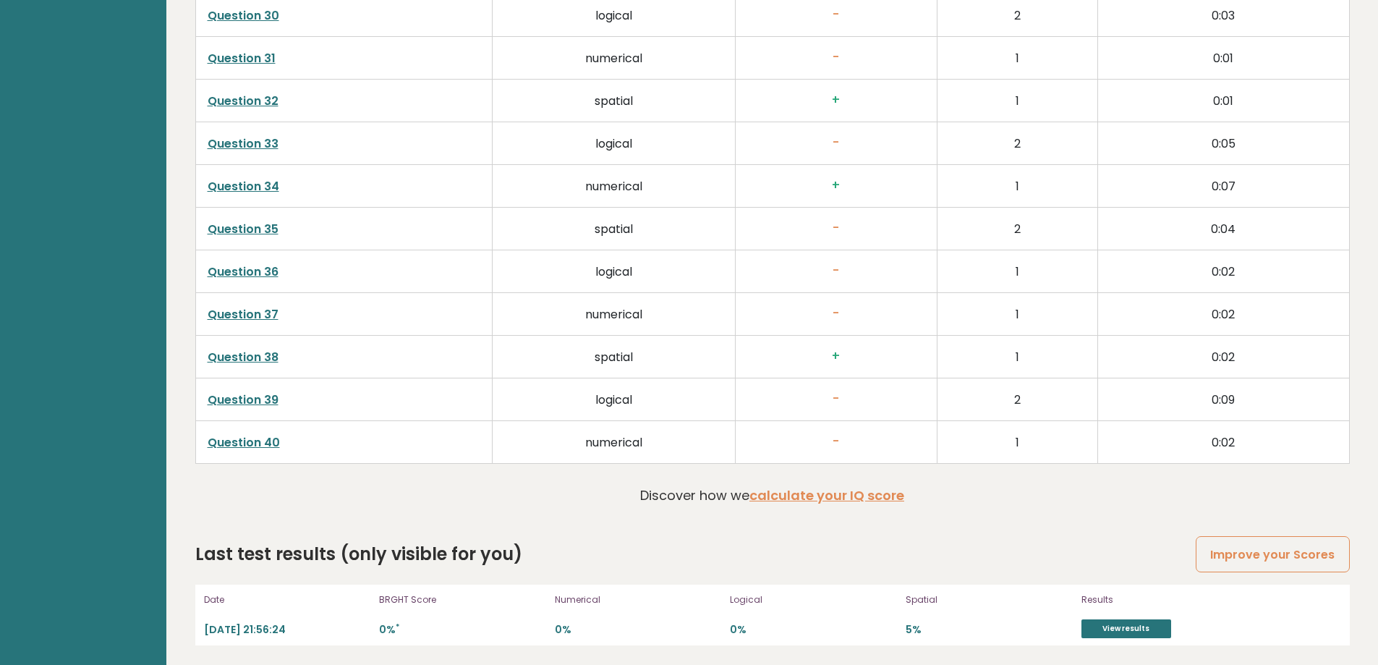
scroll to position [3691, 0]
click at [1143, 626] on link "View results" at bounding box center [1126, 626] width 90 height 19
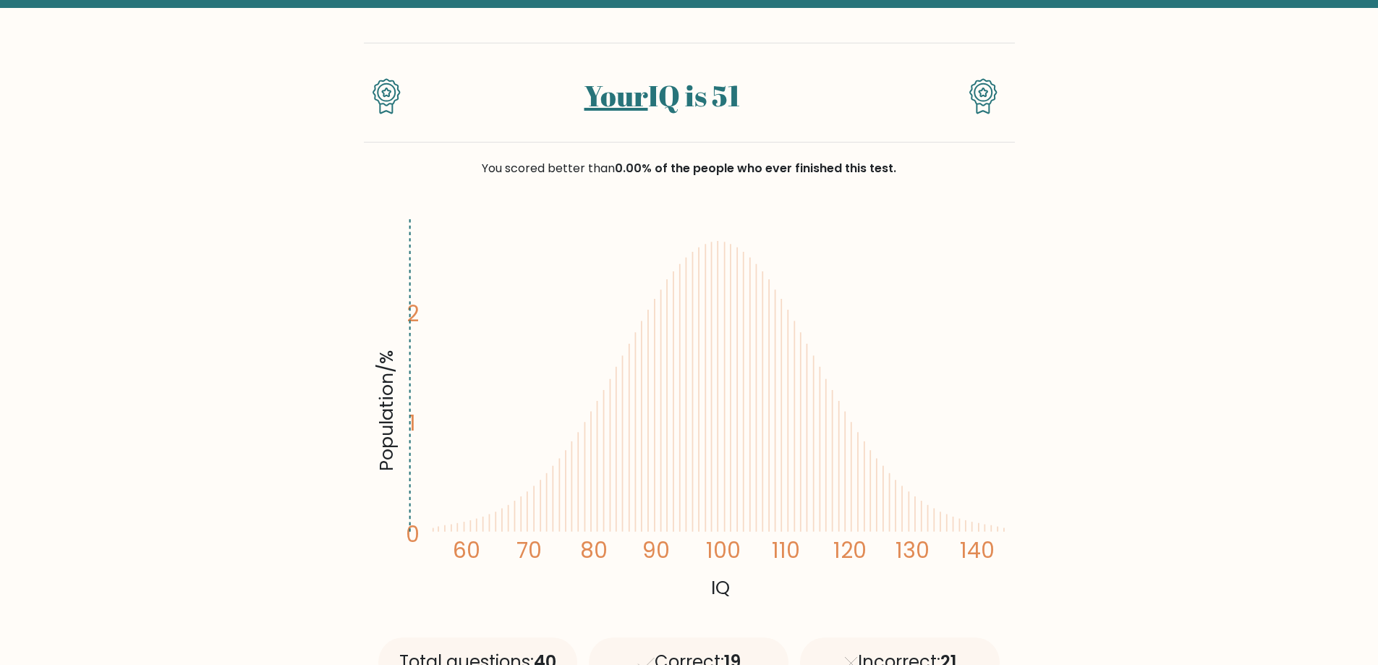
scroll to position [72, 0]
